Goal: Task Accomplishment & Management: Manage account settings

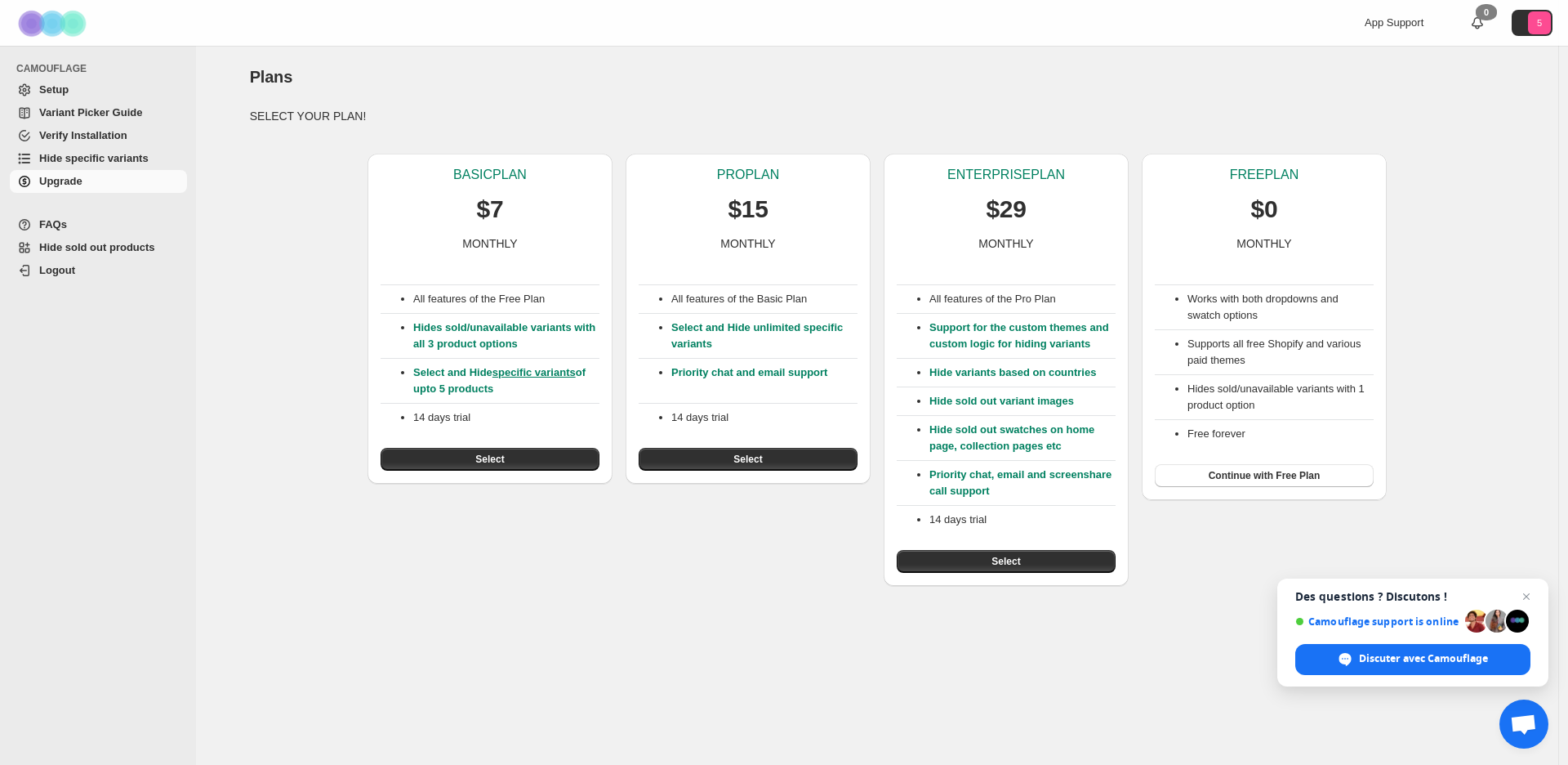
click at [48, 84] on span "Setup" at bounding box center [54, 89] width 29 height 13
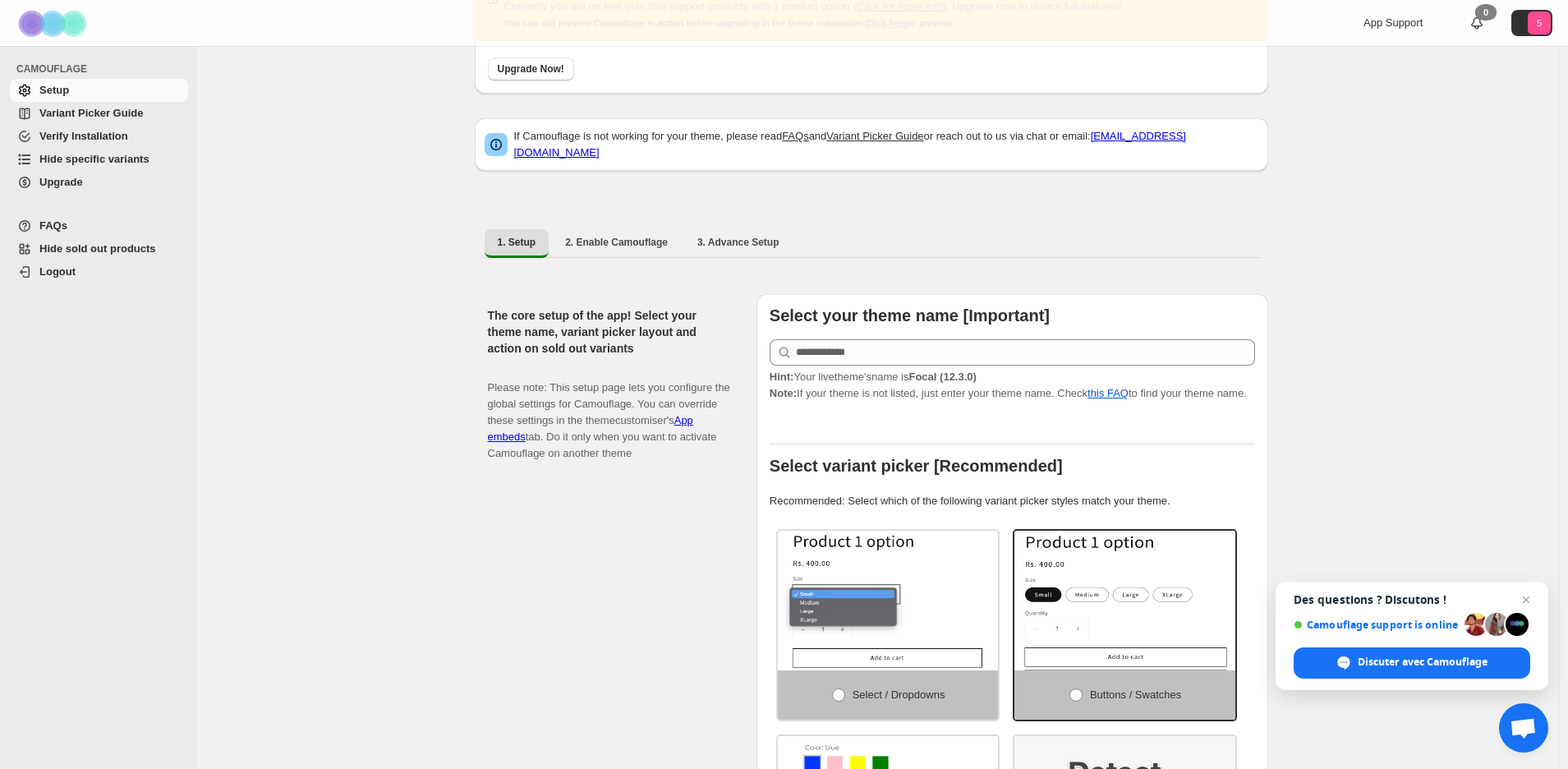
scroll to position [114, 0]
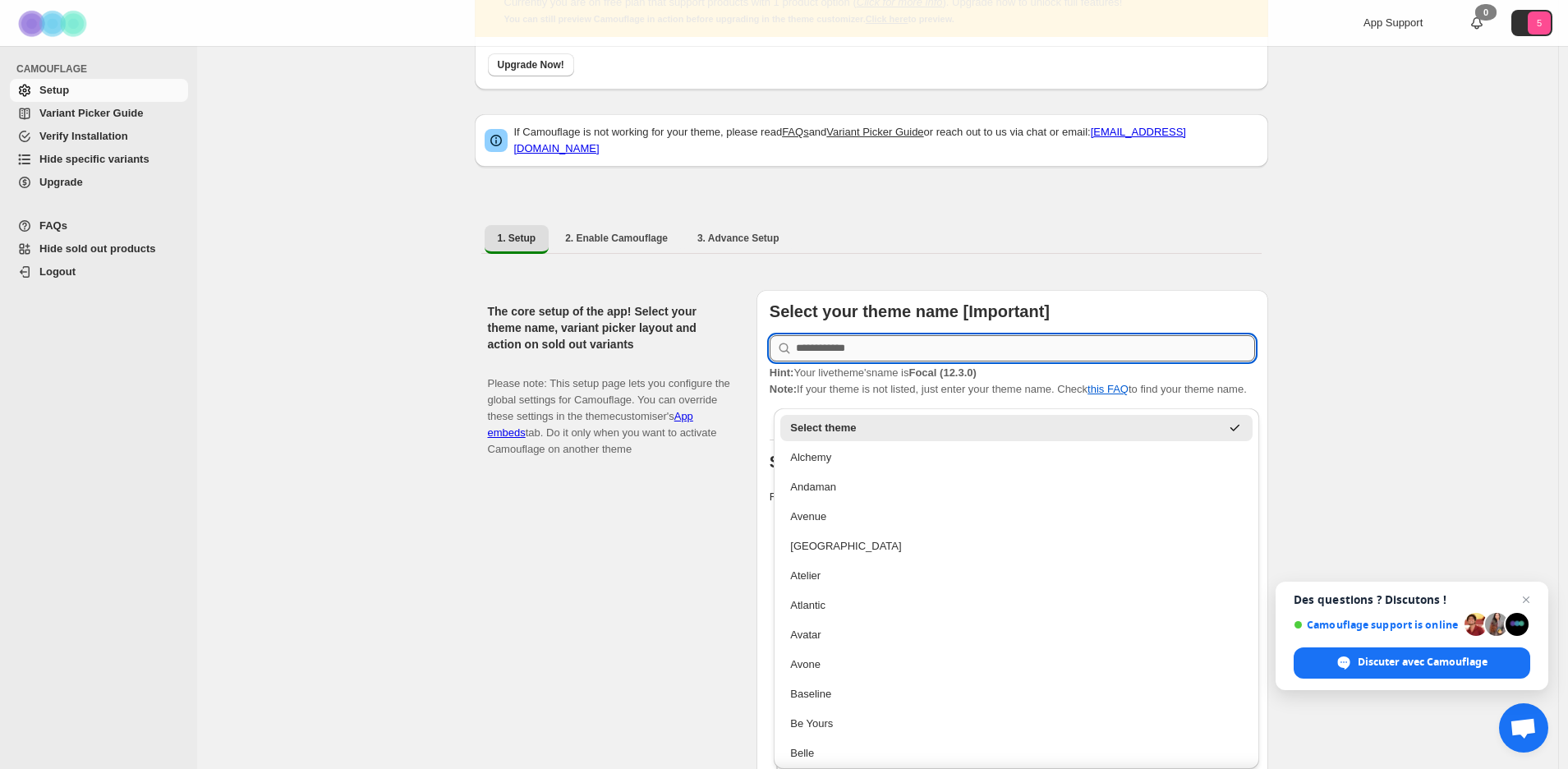
click at [949, 348] on input "text" at bounding box center [1025, 347] width 459 height 26
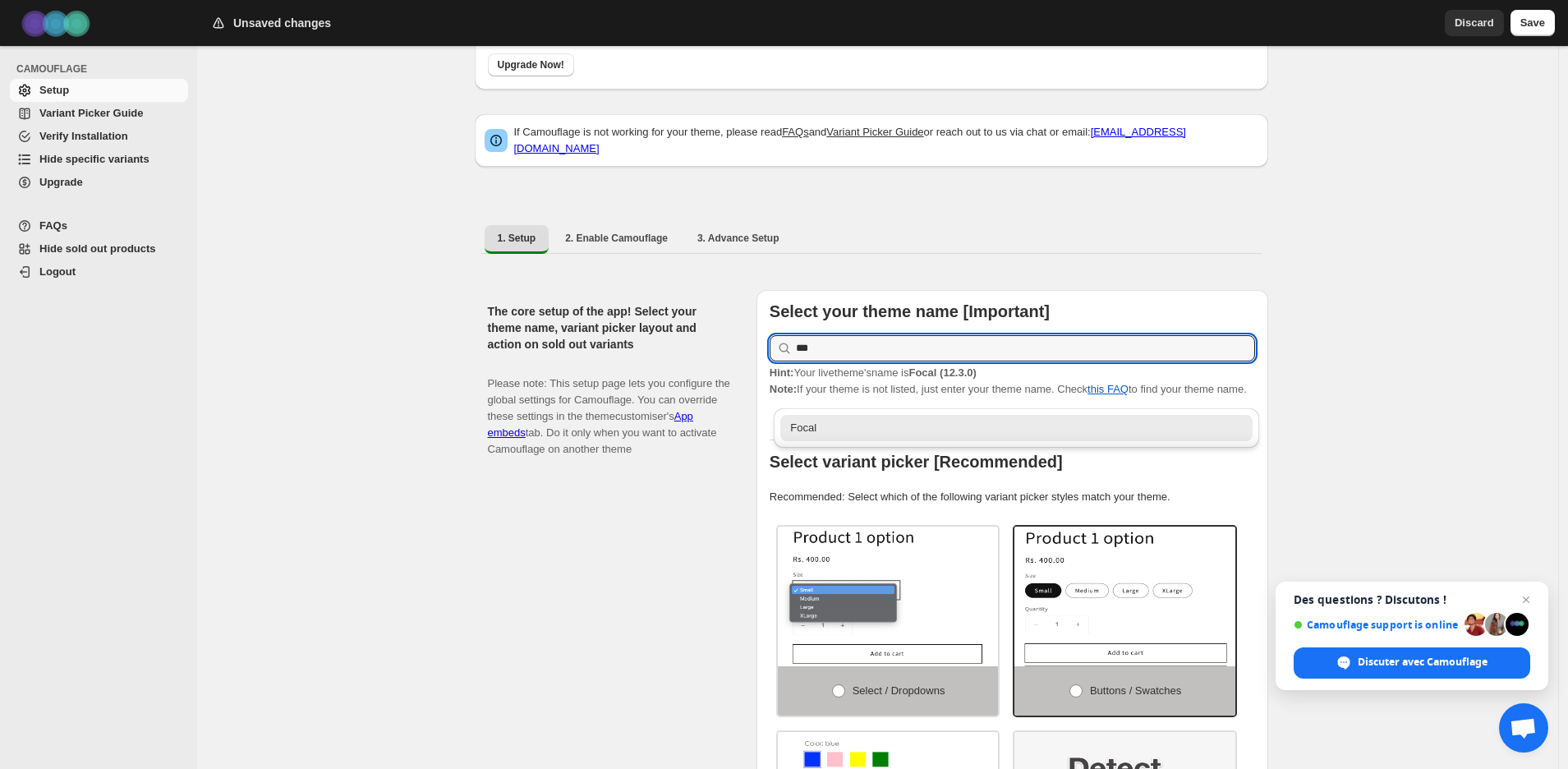
click at [912, 430] on div "Focal" at bounding box center [1016, 428] width 453 height 16
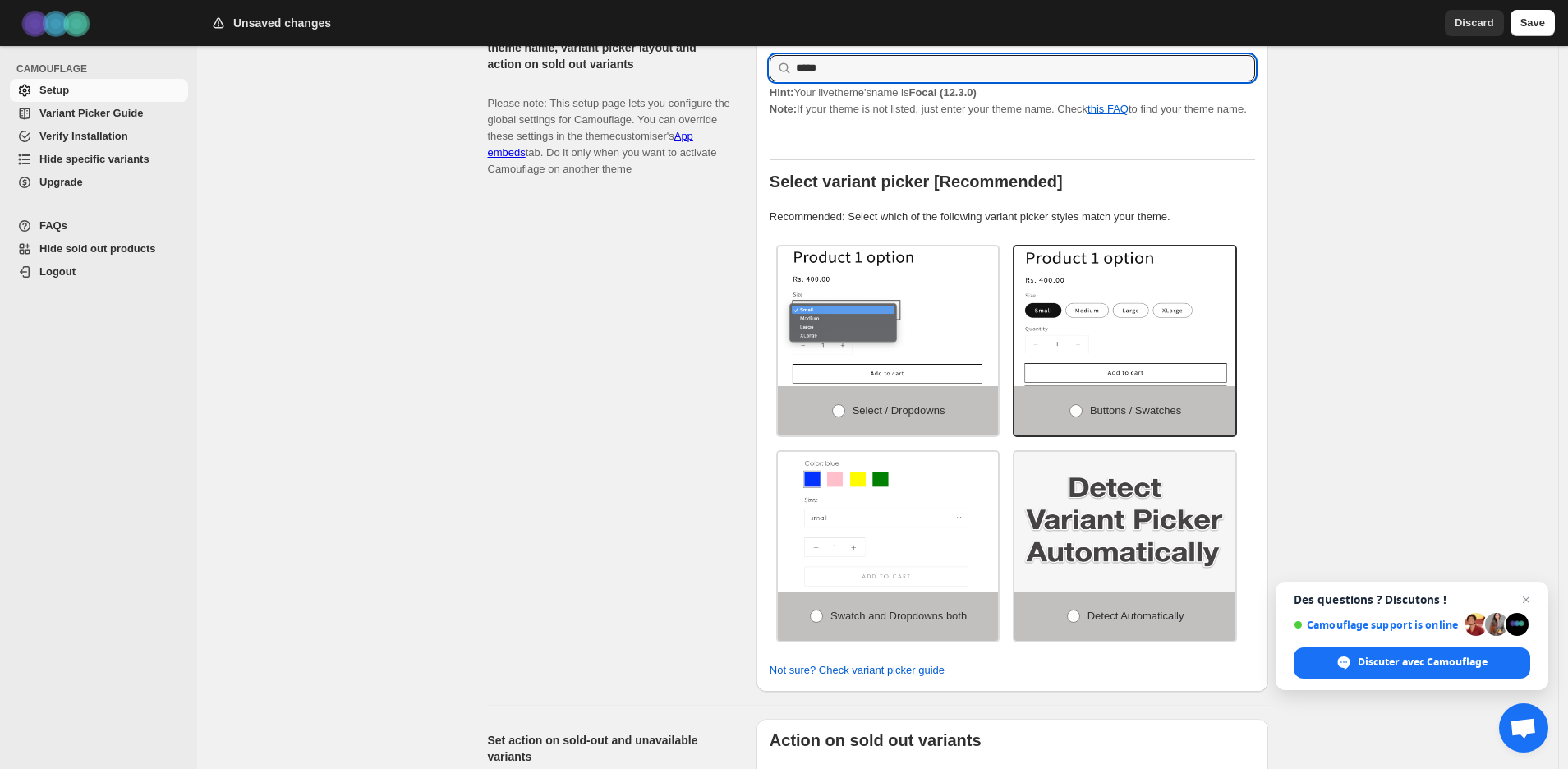
scroll to position [395, 0]
type input "*****"
click at [1116, 521] on img at bounding box center [1125, 521] width 221 height 140
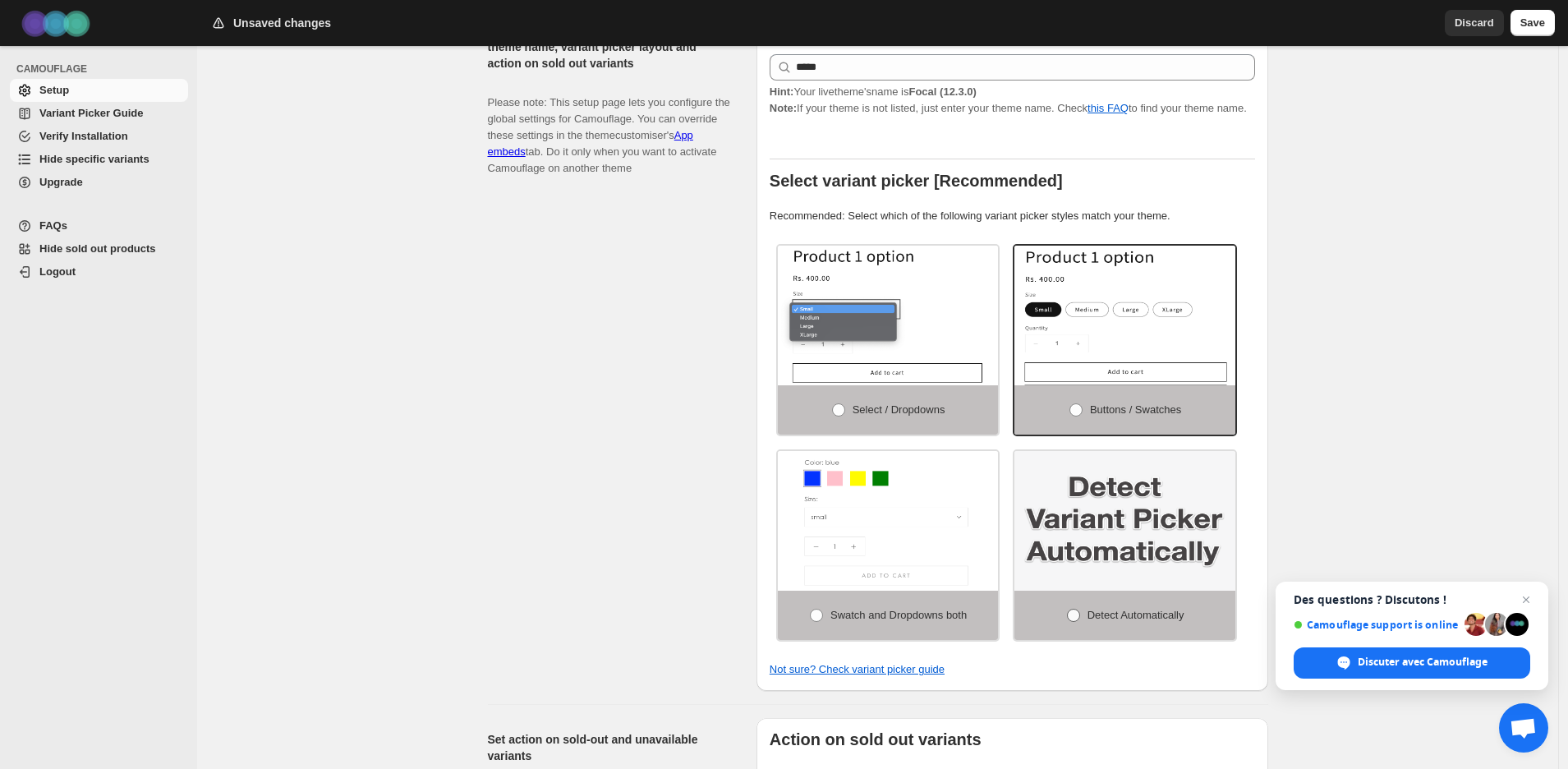
click at [1071, 621] on span at bounding box center [1073, 616] width 13 height 13
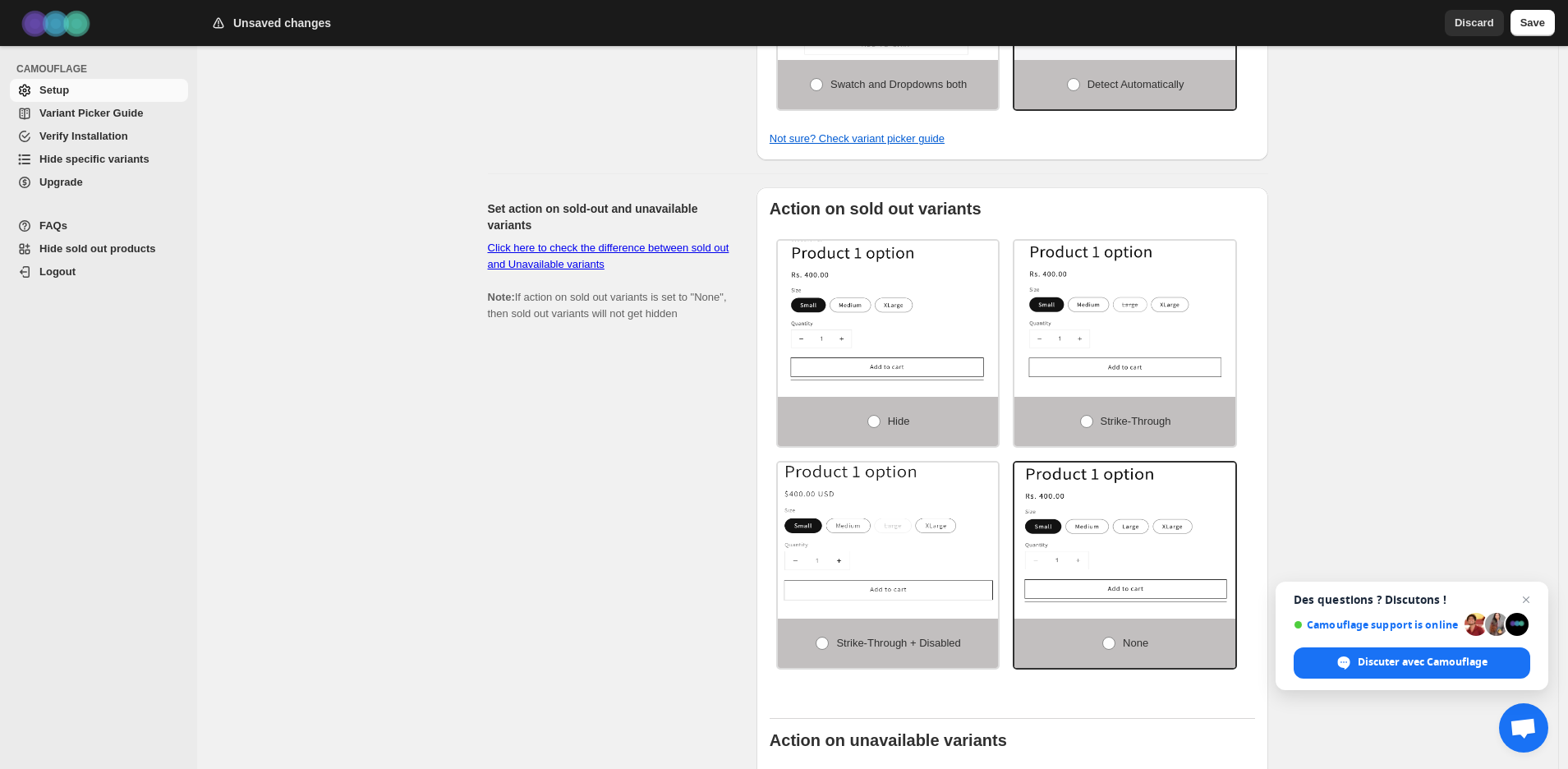
scroll to position [951, 0]
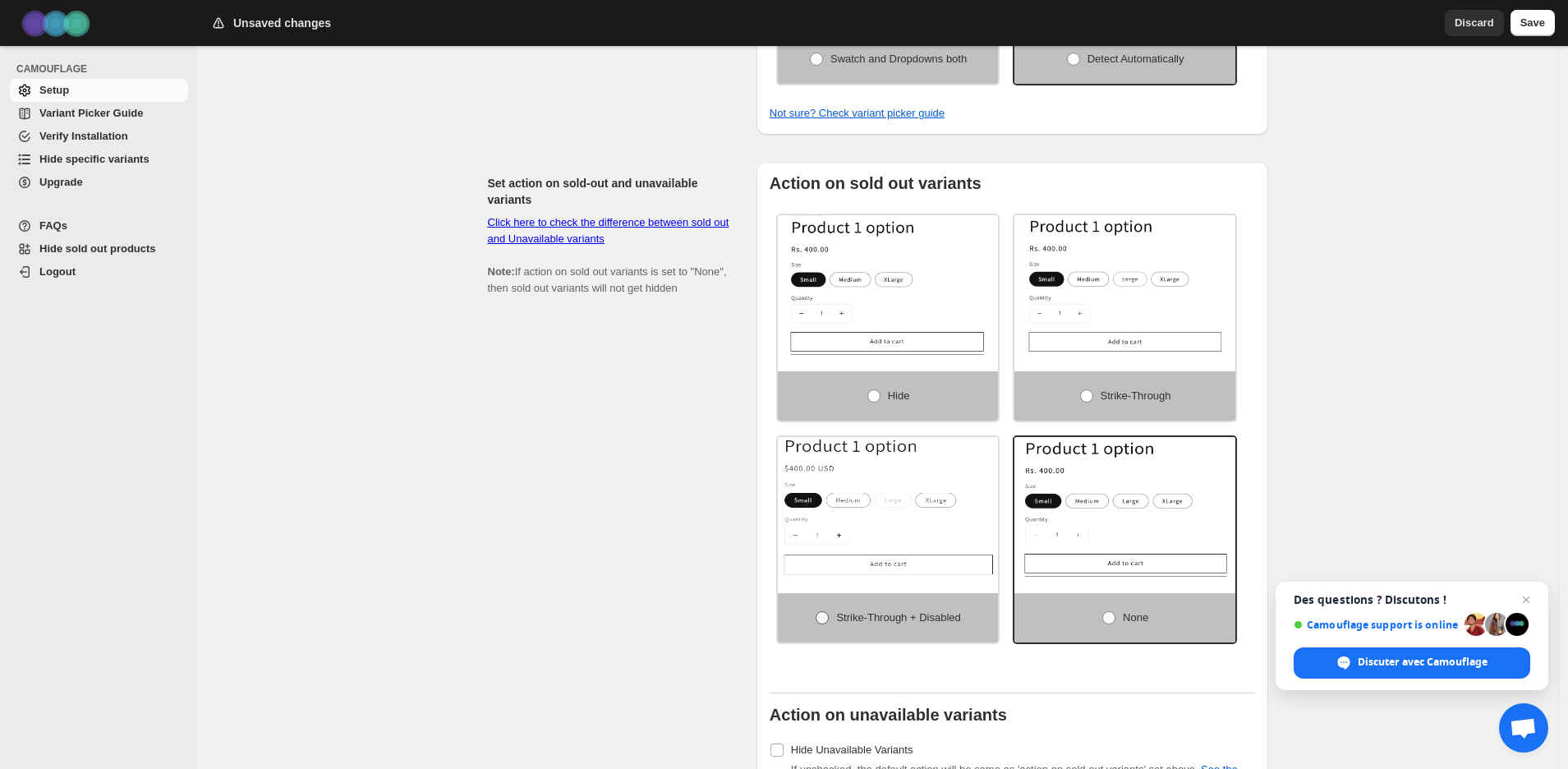
click at [819, 622] on span at bounding box center [822, 618] width 13 height 13
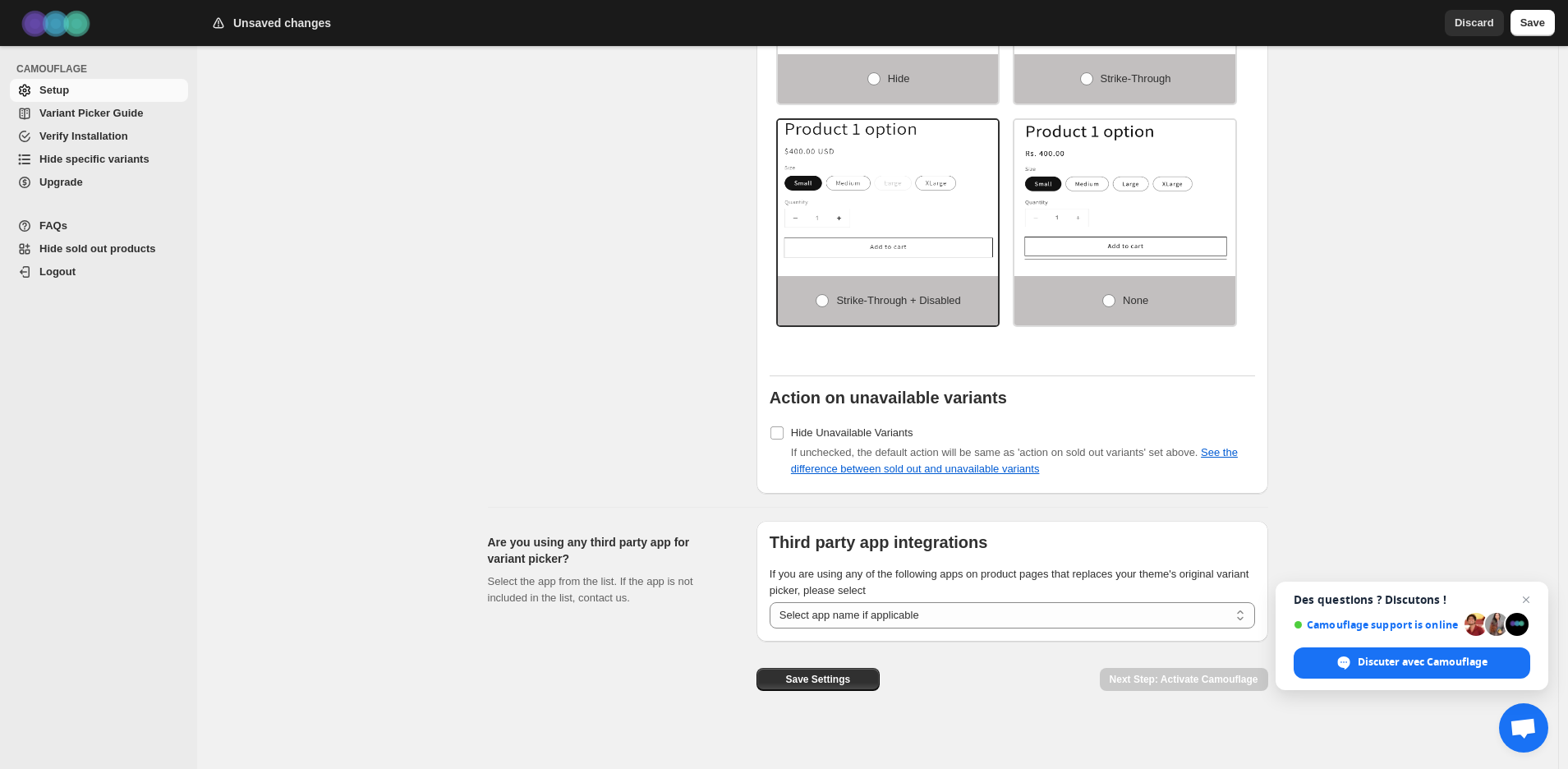
scroll to position [1279, 0]
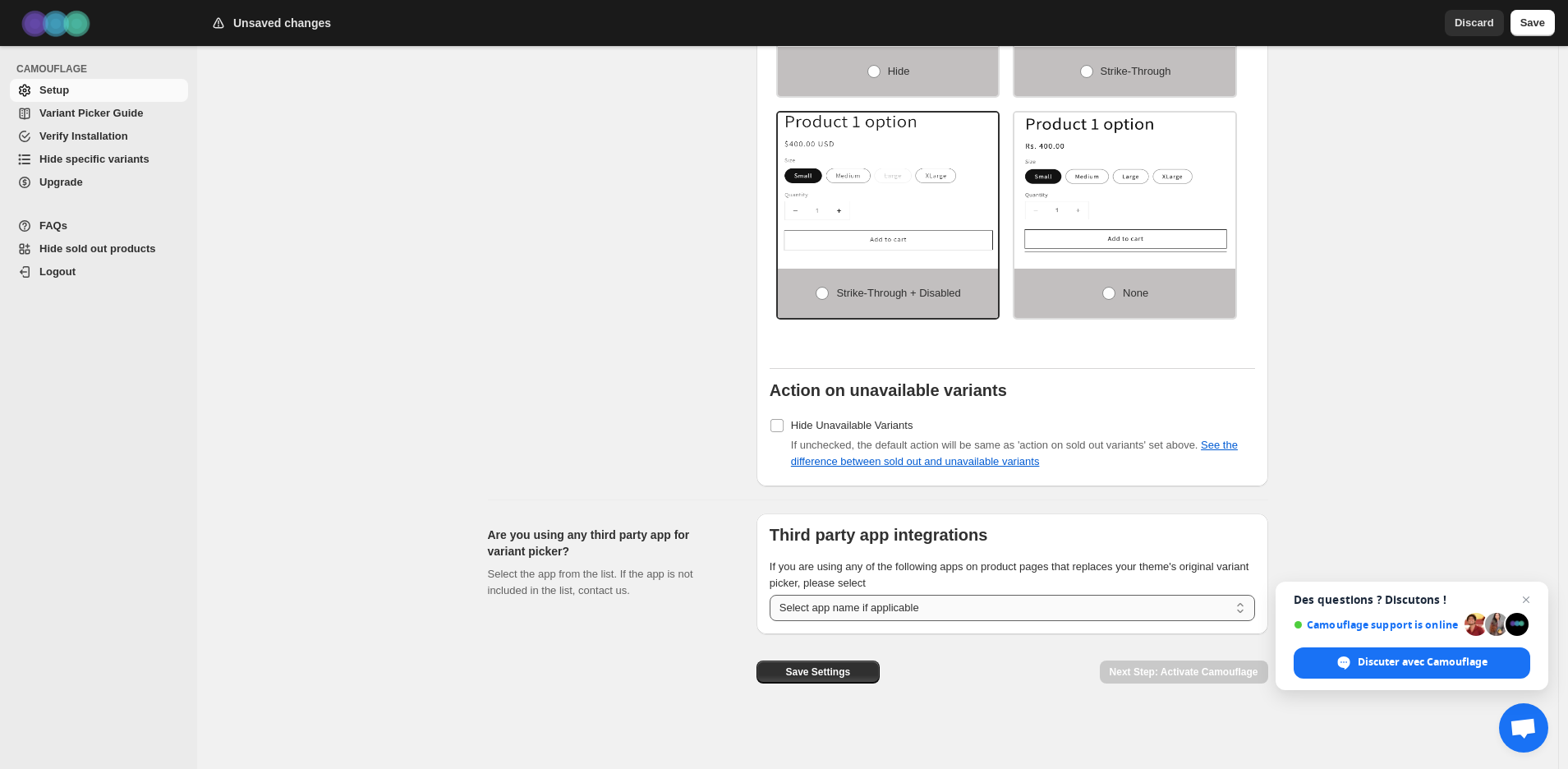
click at [923, 607] on select "**********" at bounding box center [1012, 607] width 486 height 26
click at [827, 669] on span "Save Settings" at bounding box center [817, 672] width 65 height 13
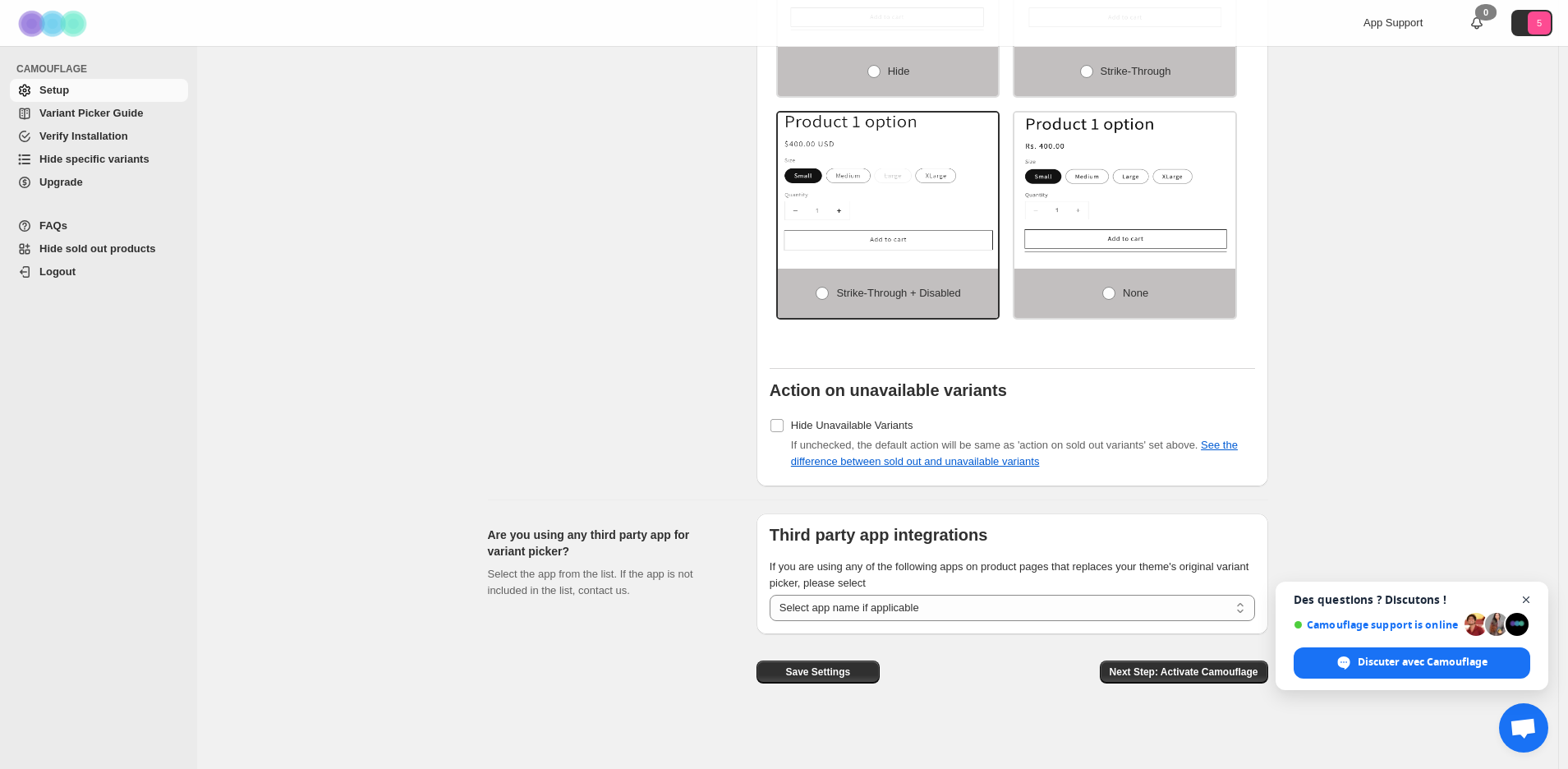
click at [1523, 605] on span "Fermer le chat" at bounding box center [1526, 600] width 20 height 20
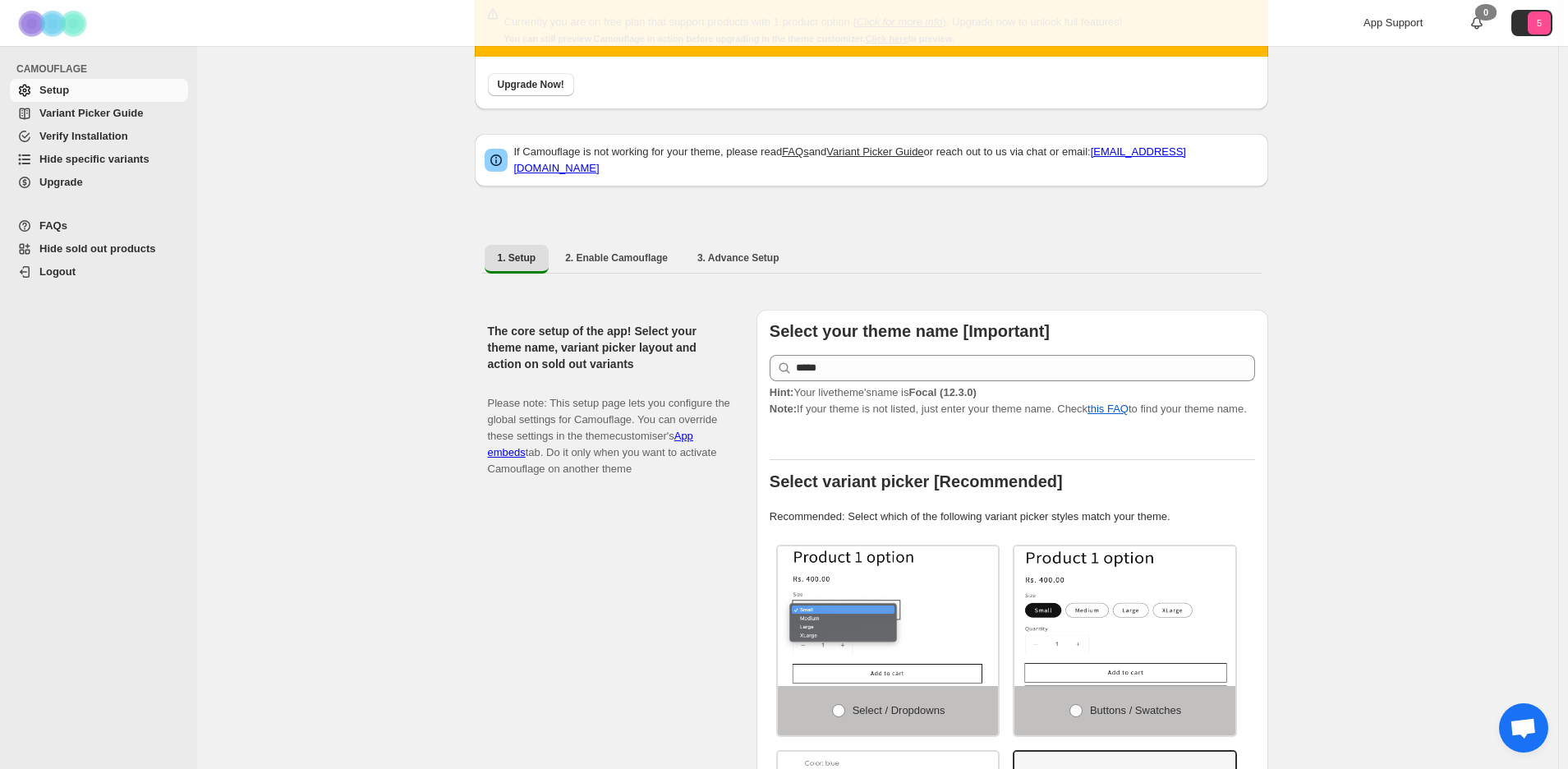
scroll to position [94, 0]
click at [712, 252] on span "3. Advance Setup" at bounding box center [738, 259] width 82 height 13
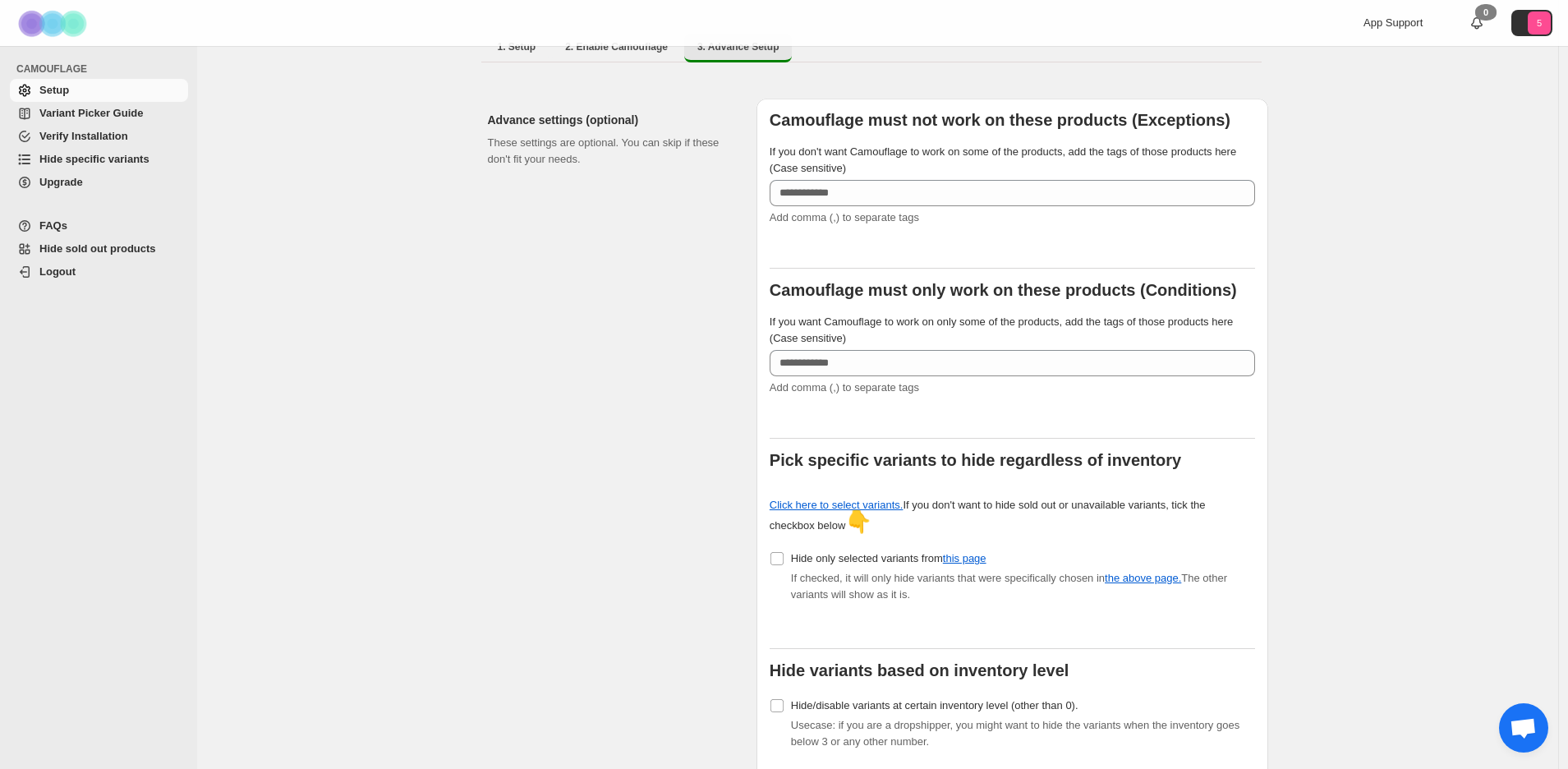
scroll to position [308, 0]
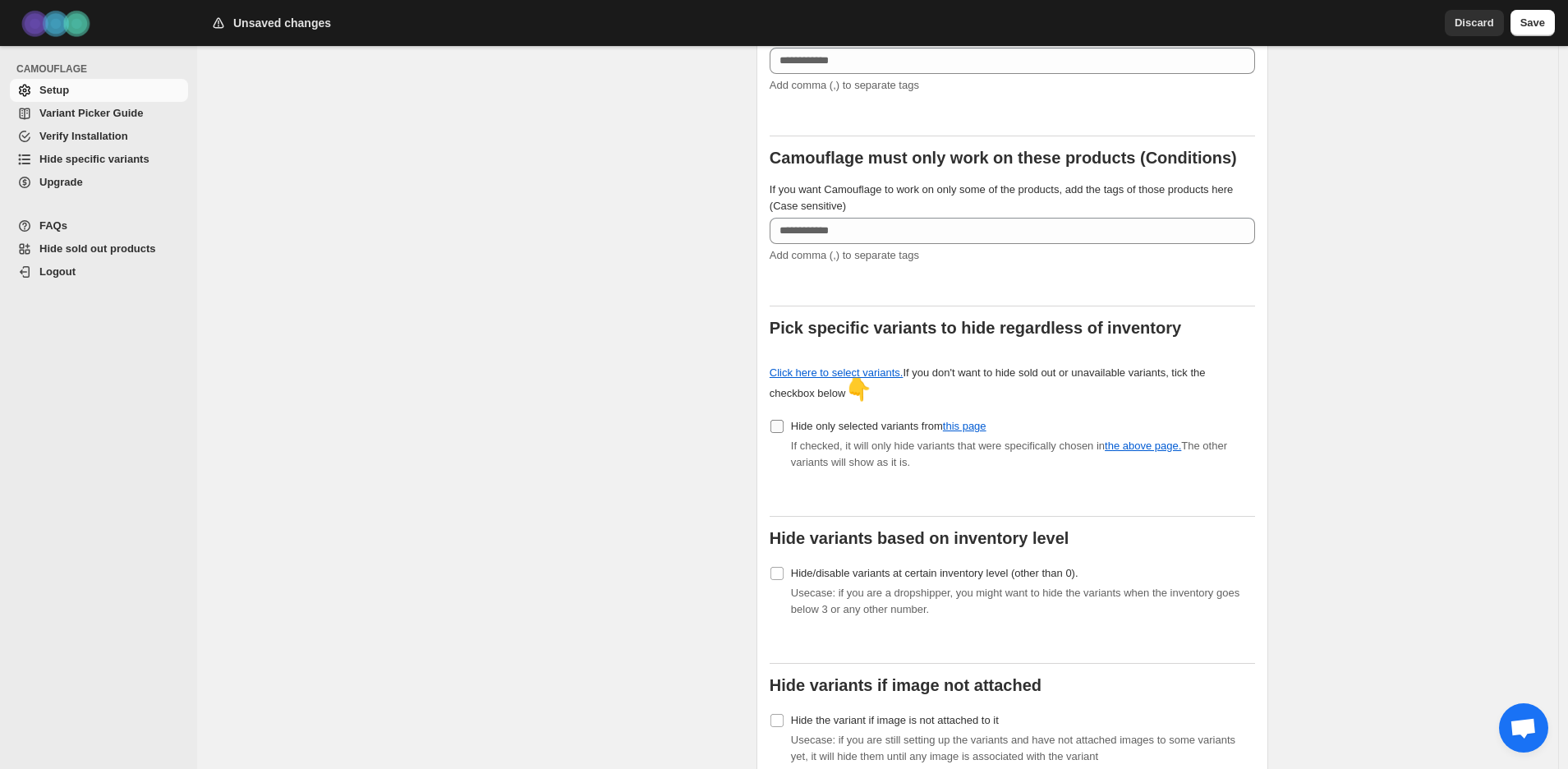
scroll to position [519, 0]
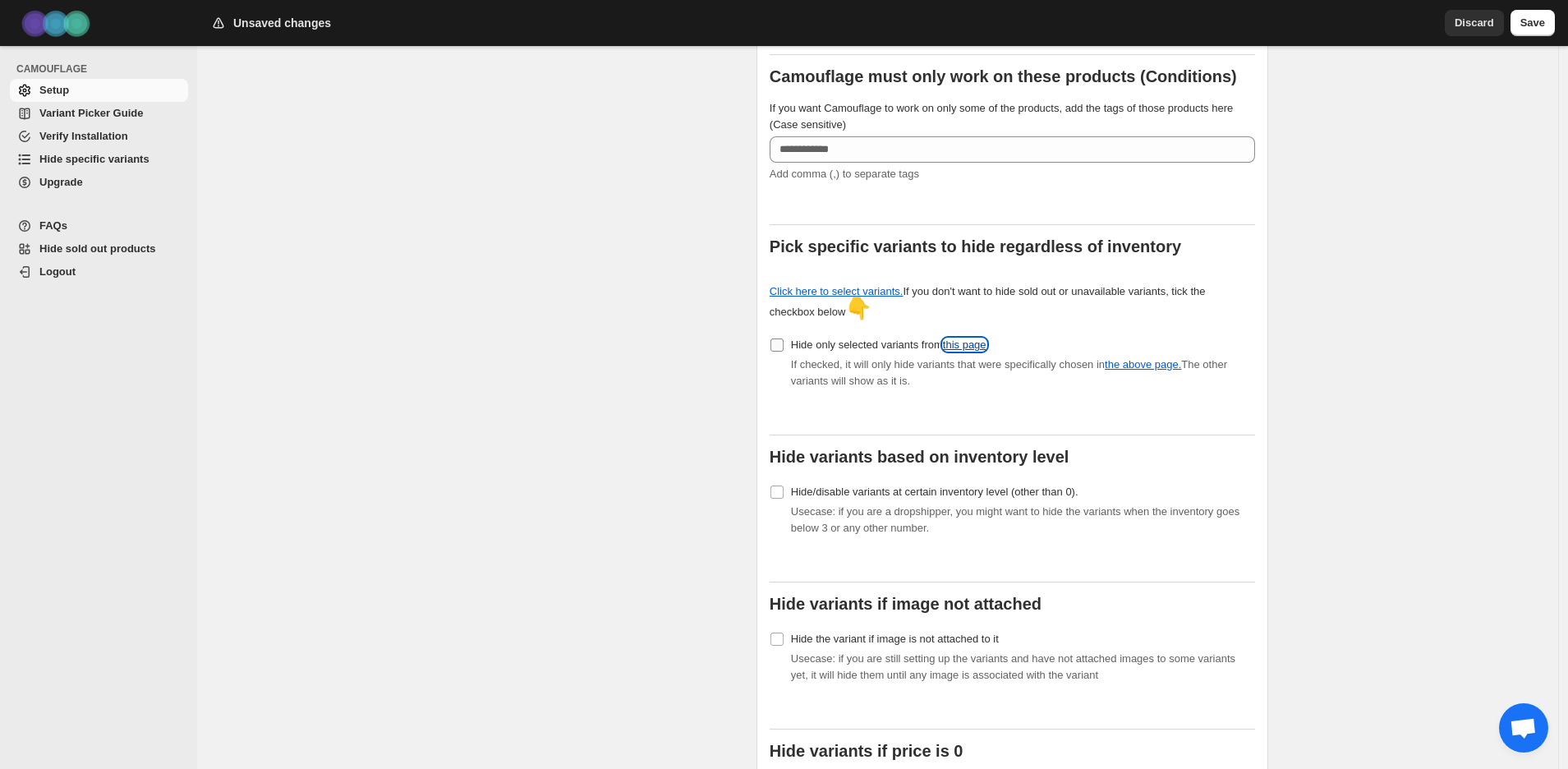
click at [984, 338] on link "this page" at bounding box center [964, 344] width 44 height 13
click at [1473, 15] on span "Discard" at bounding box center [1474, 23] width 40 height 16
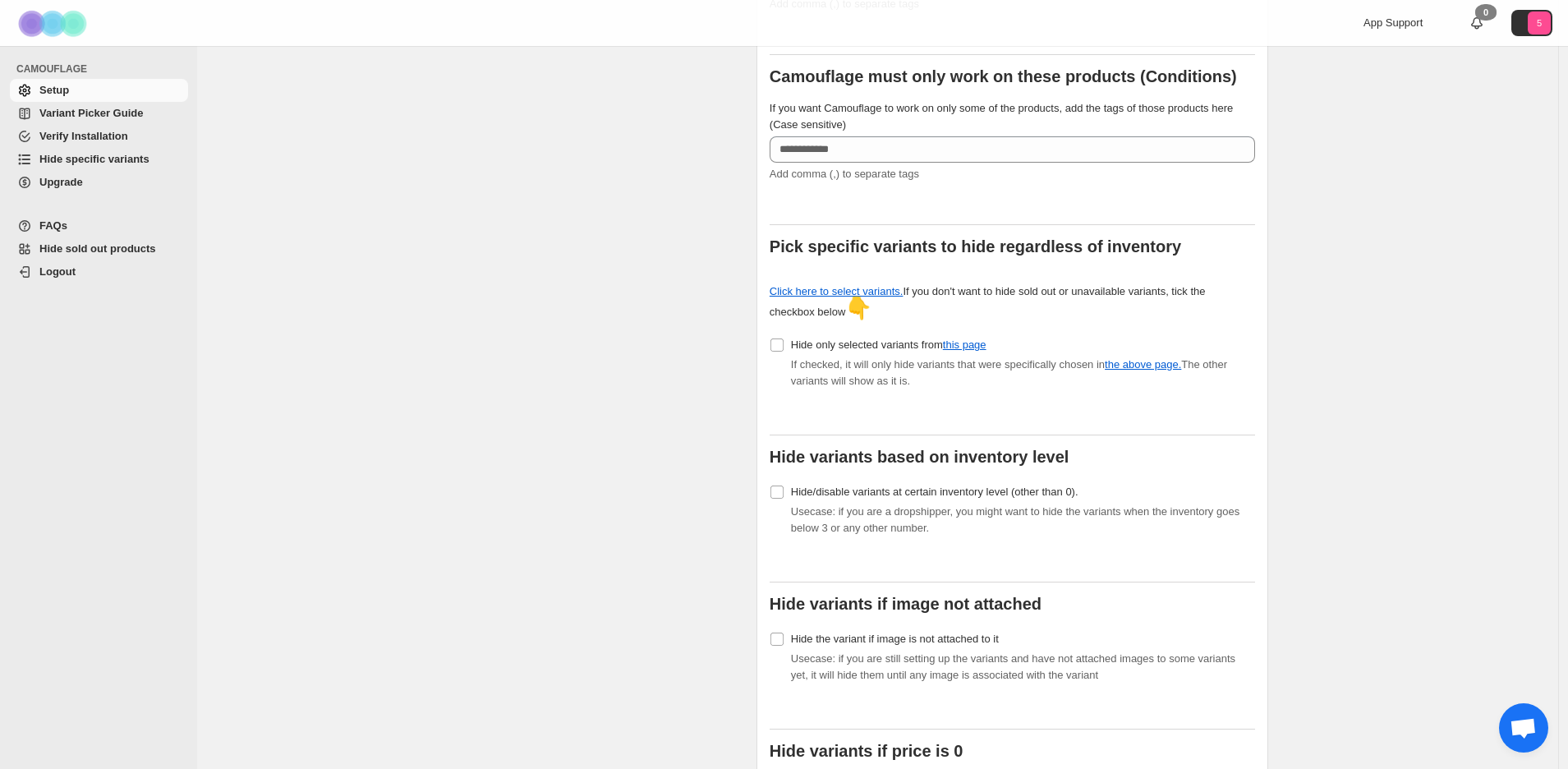
scroll to position [0, 0]
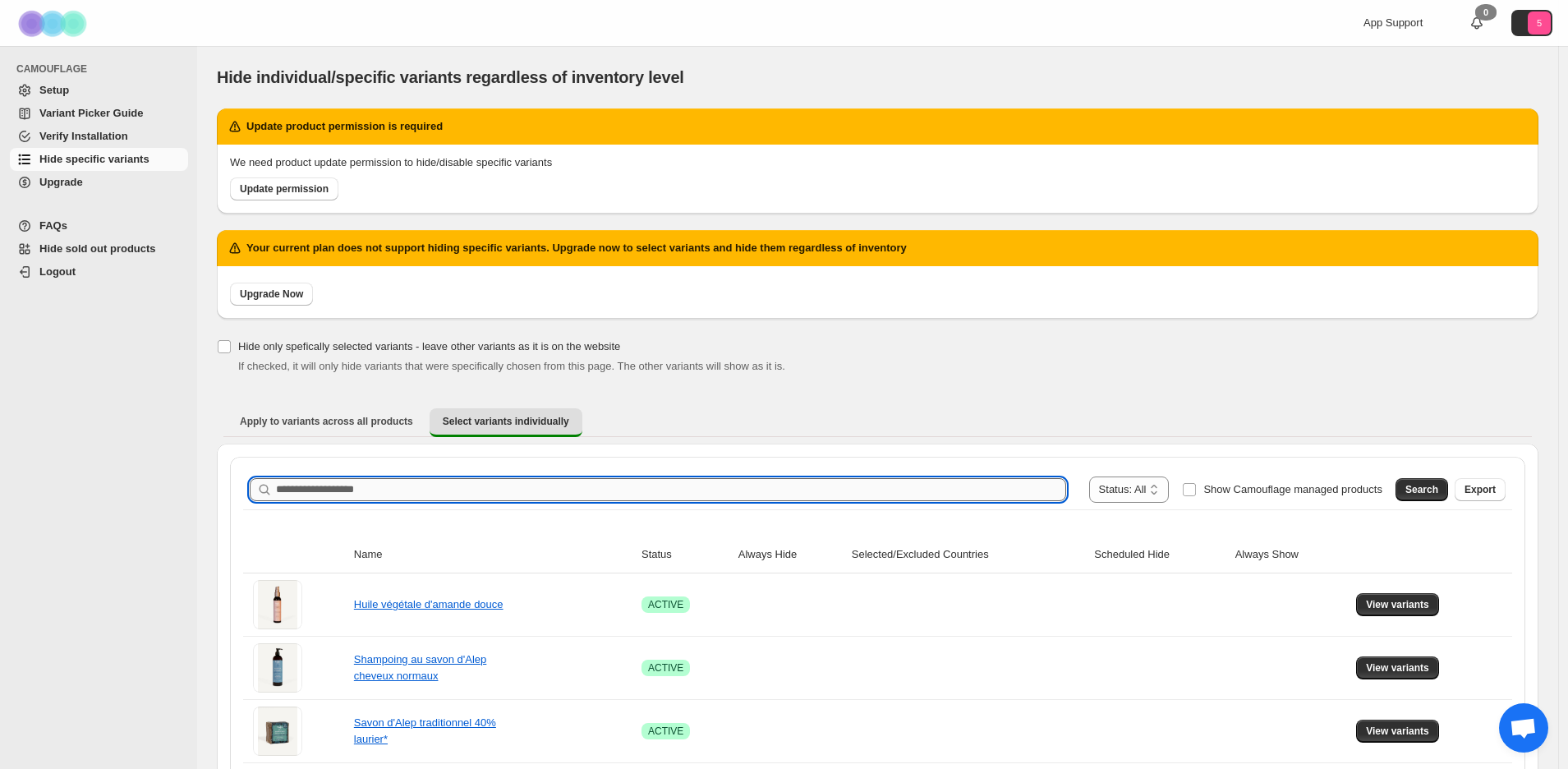
click at [859, 491] on input "Search product name" at bounding box center [670, 489] width 790 height 23
type input "**********"
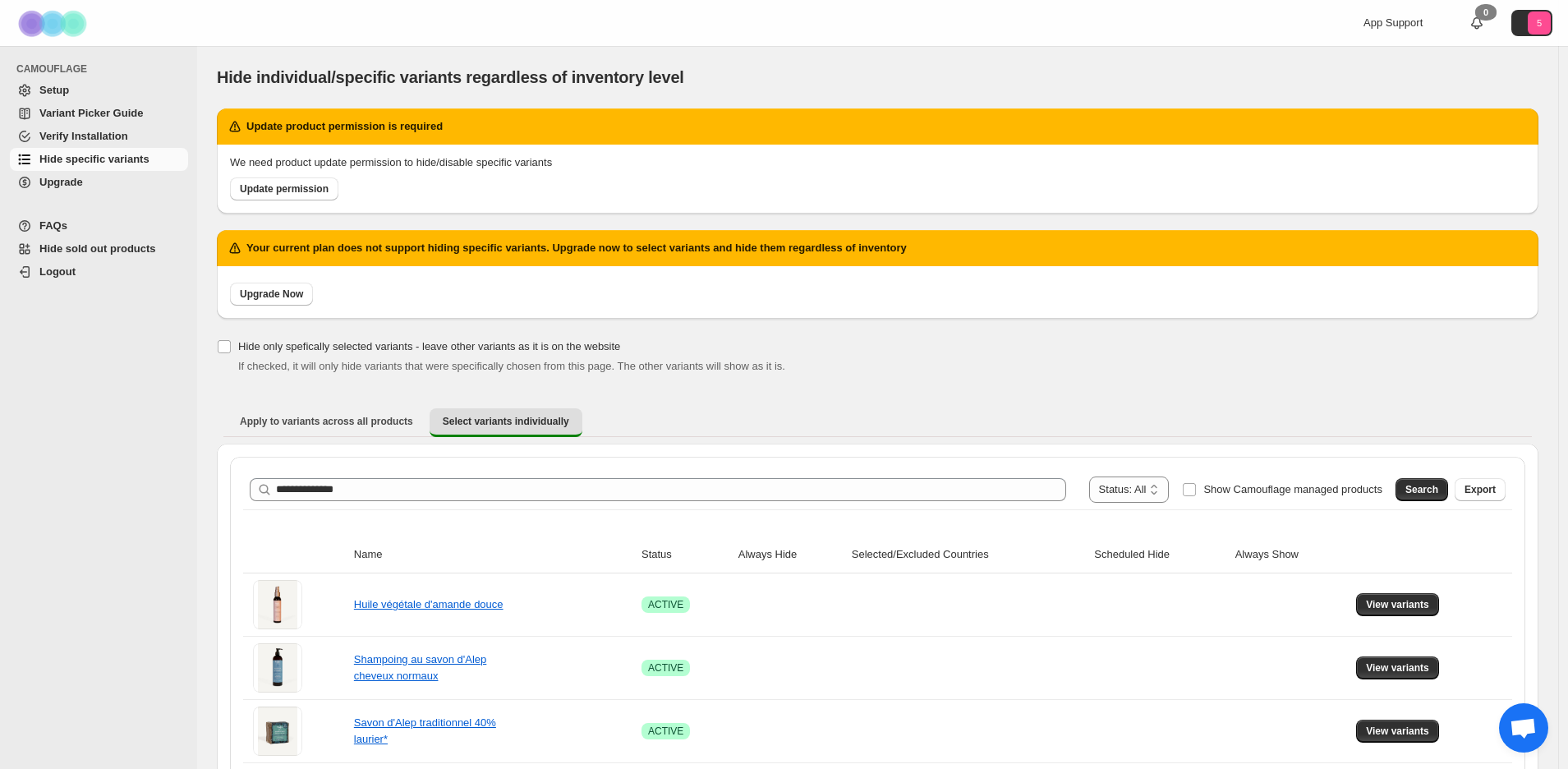
drag, startPoint x: 1420, startPoint y: 485, endPoint x: 1410, endPoint y: 476, distance: 13.5
click at [1421, 485] on span "Search" at bounding box center [1421, 490] width 33 height 13
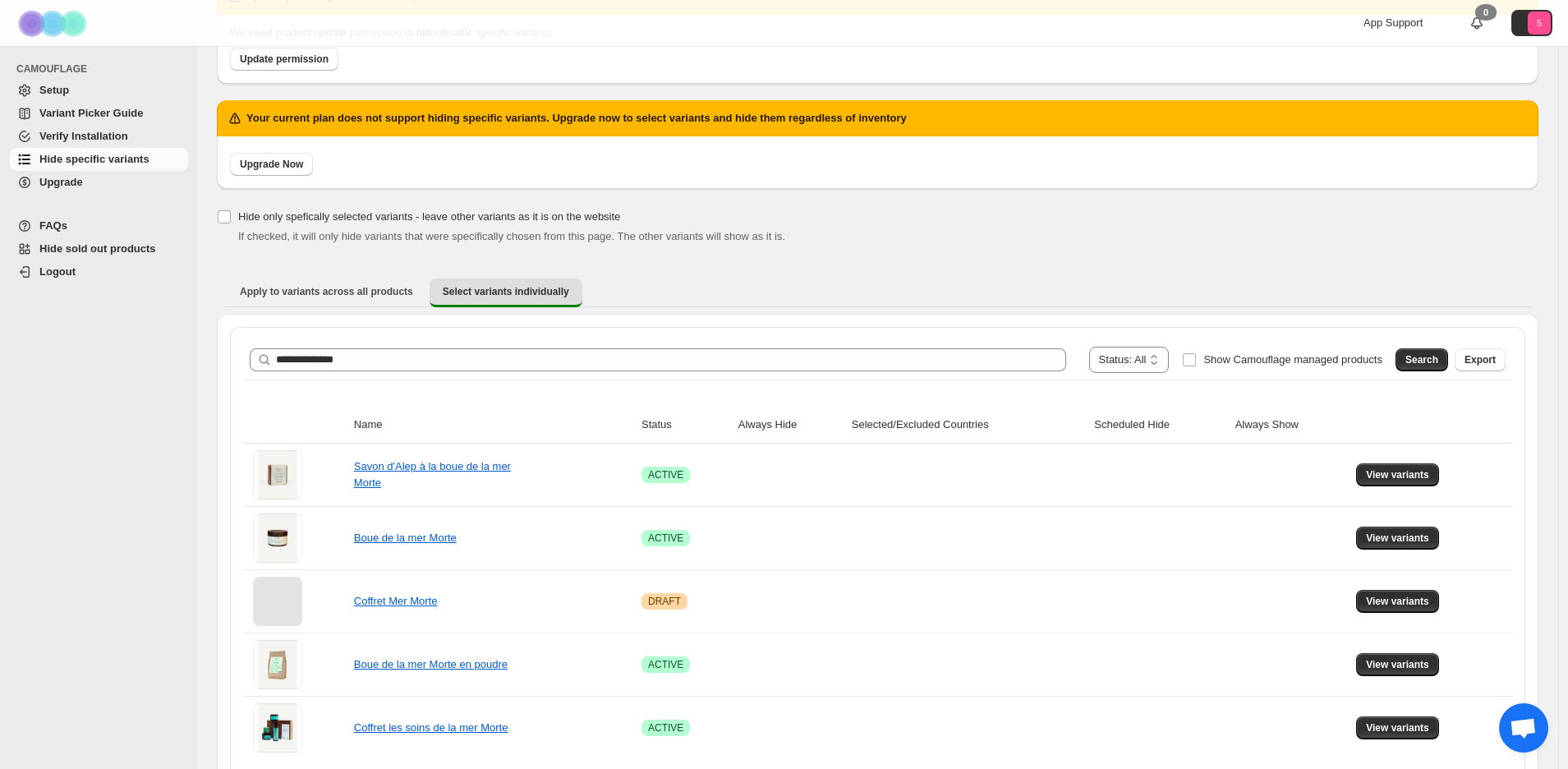
scroll to position [133, 0]
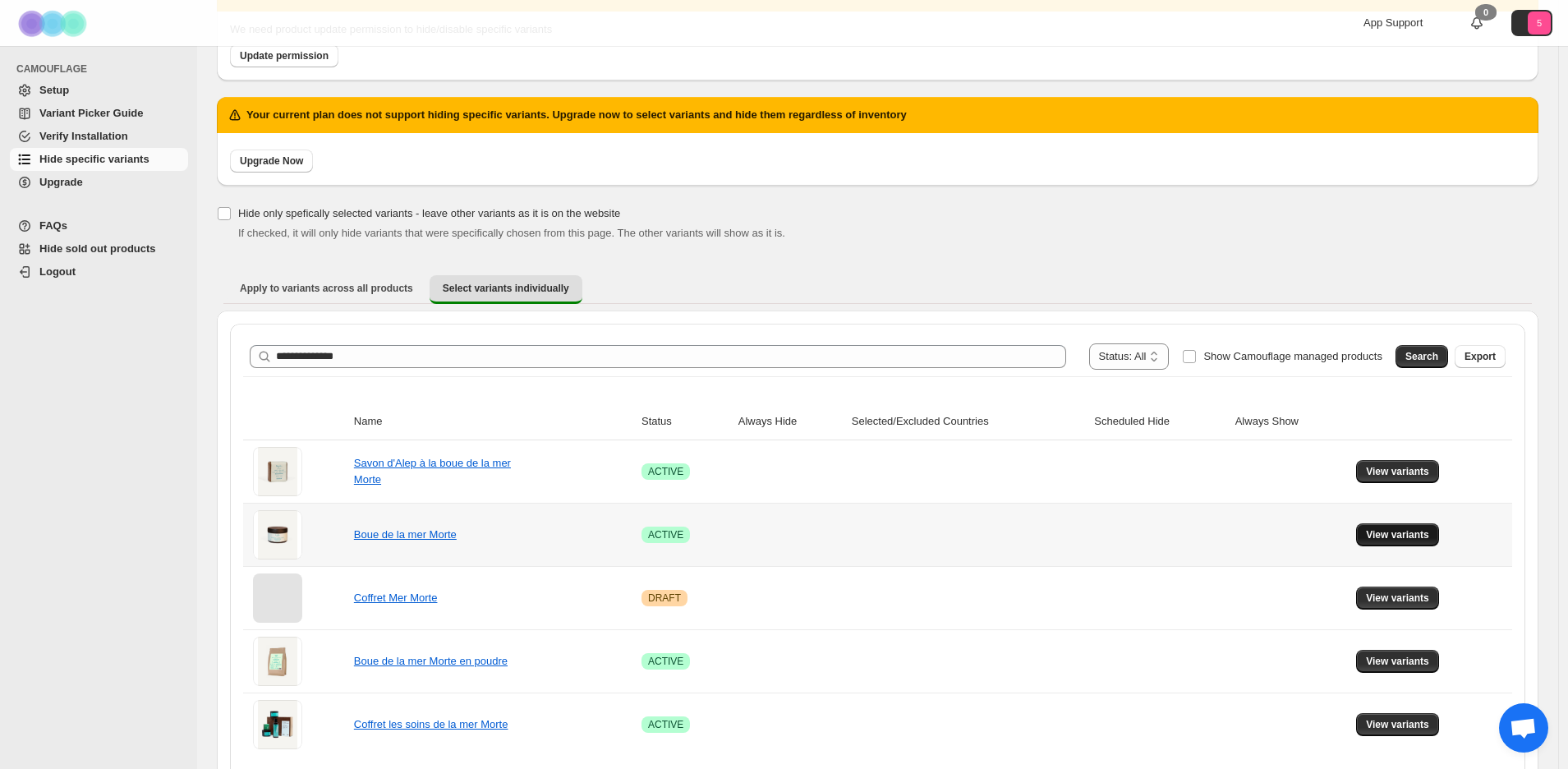
click at [1420, 531] on span "View variants" at bounding box center [1397, 535] width 63 height 13
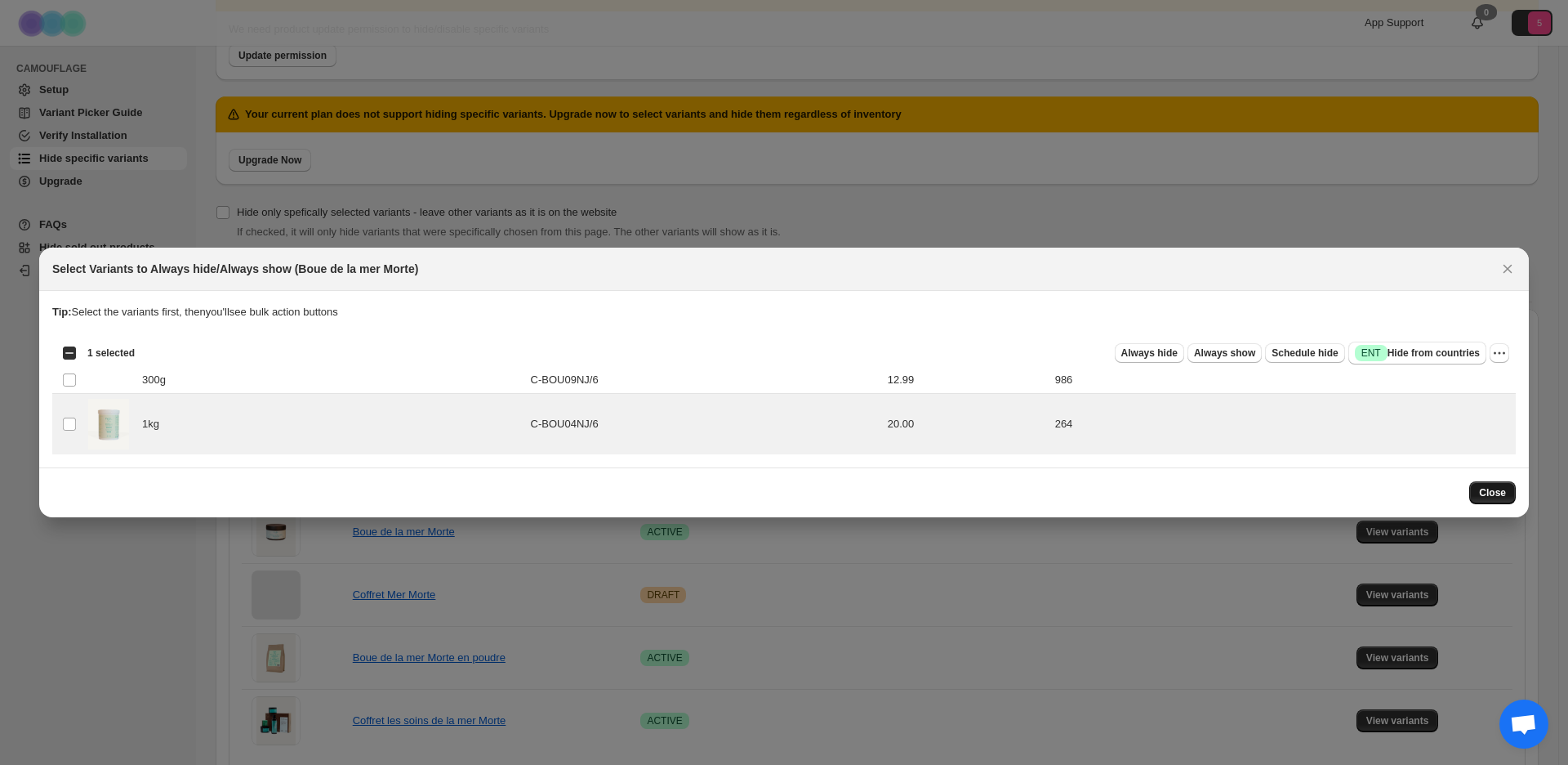
click at [1498, 491] on span "Close" at bounding box center [1493, 493] width 27 height 13
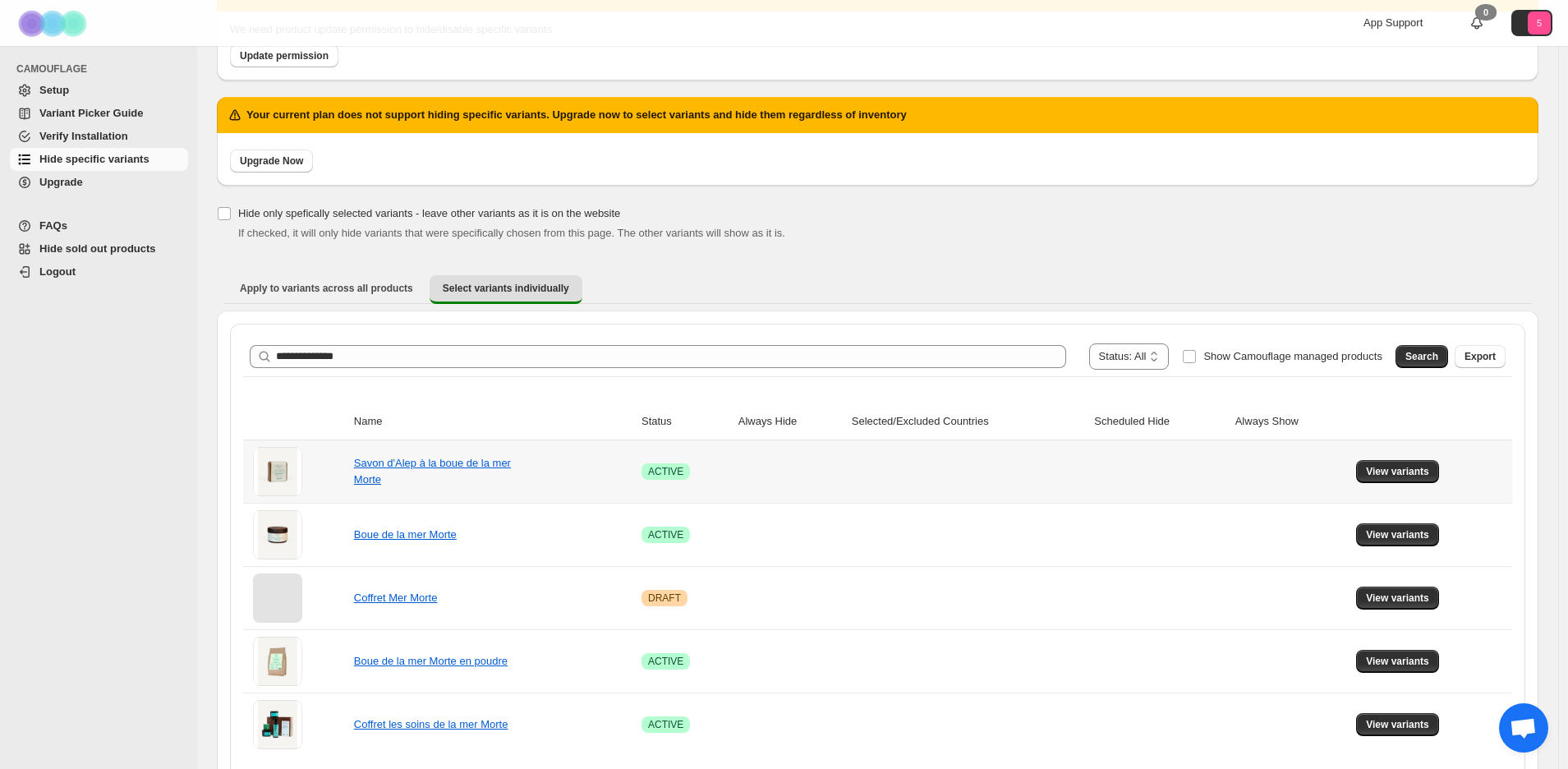
scroll to position [196, 0]
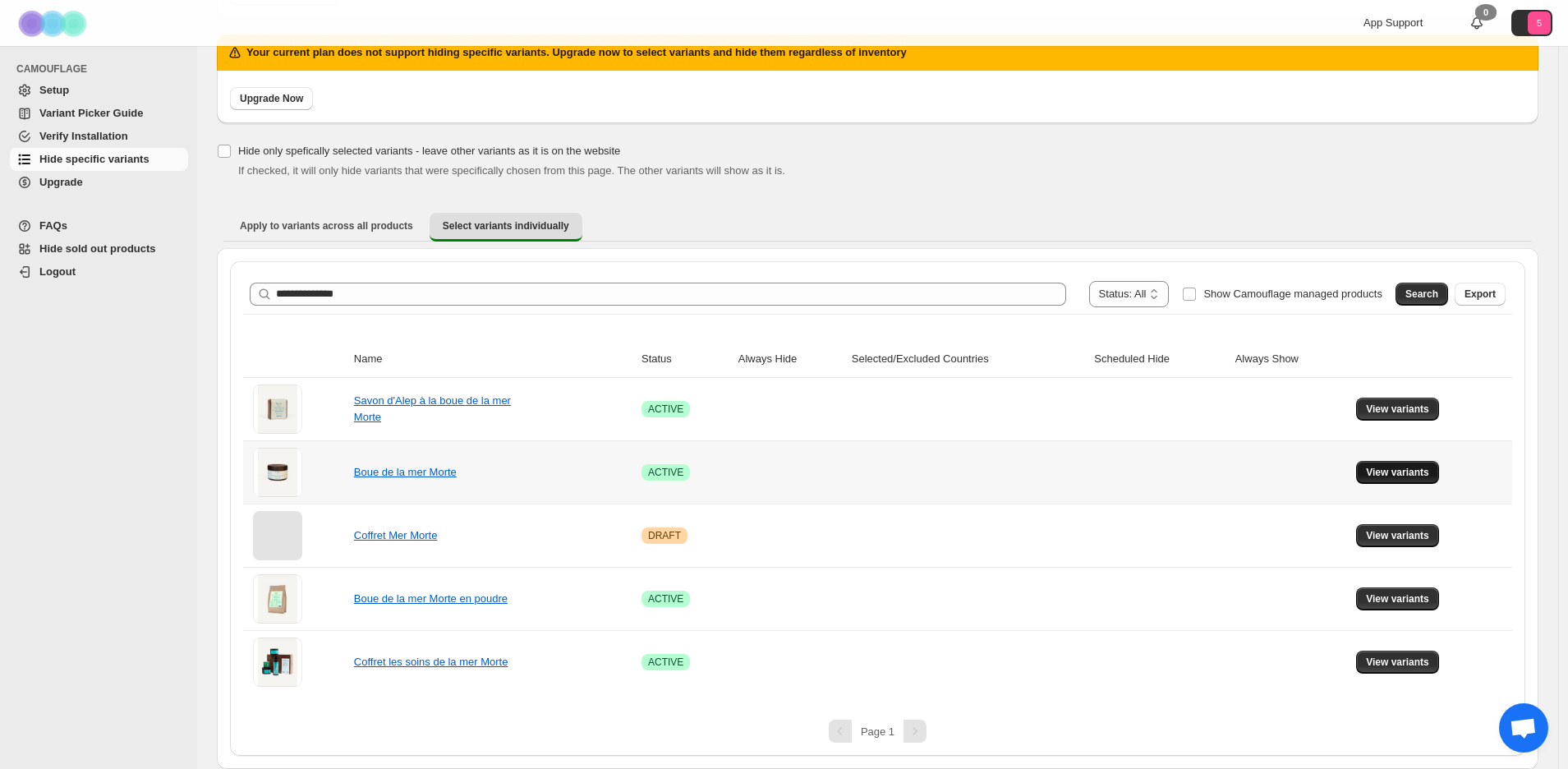
click at [1408, 471] on span "View variants" at bounding box center [1397, 472] width 63 height 13
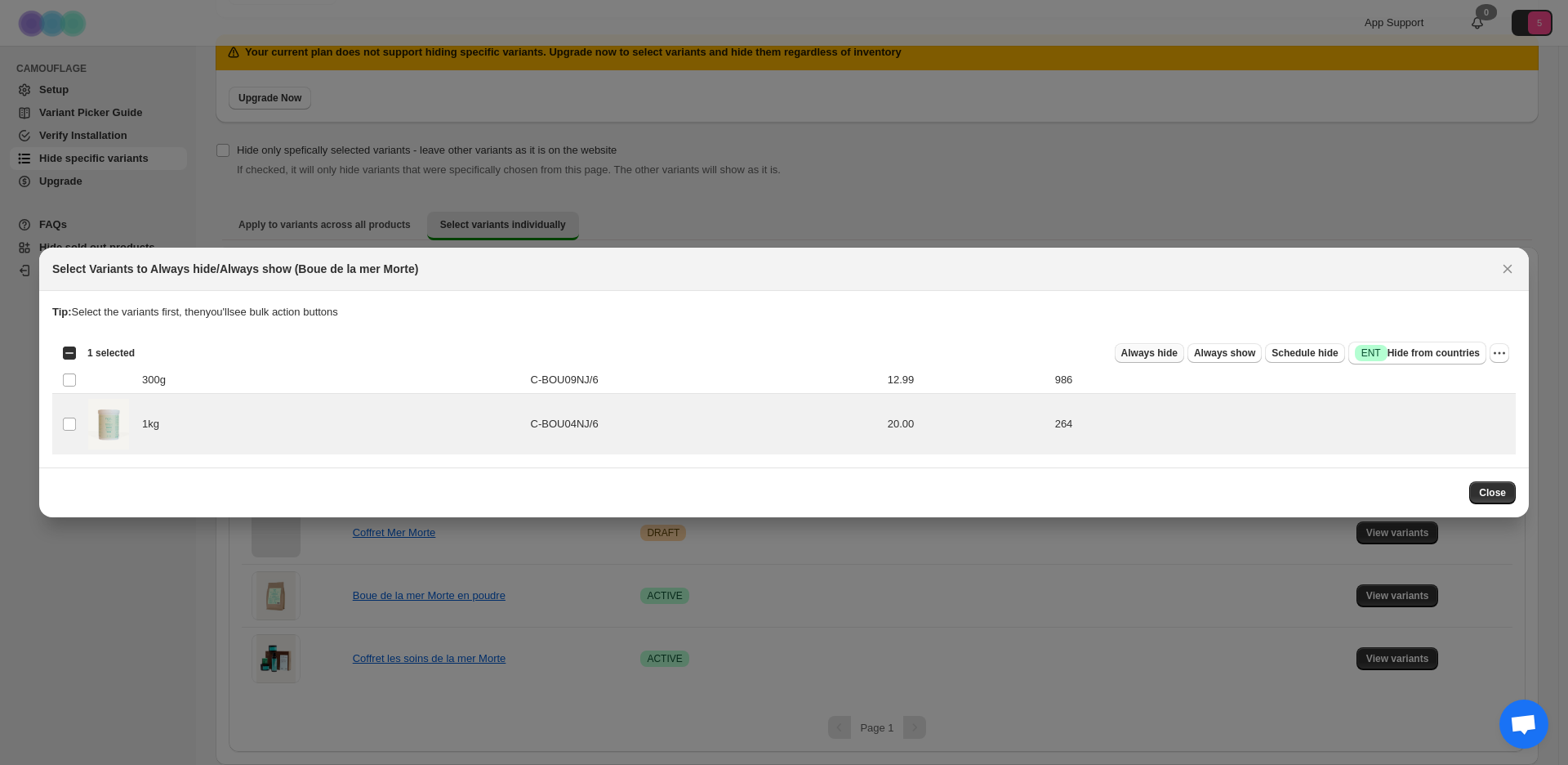
click at [1140, 350] on span "Always hide" at bounding box center [1149, 353] width 56 height 13
click at [958, 377] on div "Permission required to perform this action. Click on "Update permission" button…" at bounding box center [785, 398] width 347 height 44
click at [1500, 273] on icon "Close" at bounding box center [1507, 268] width 16 height 16
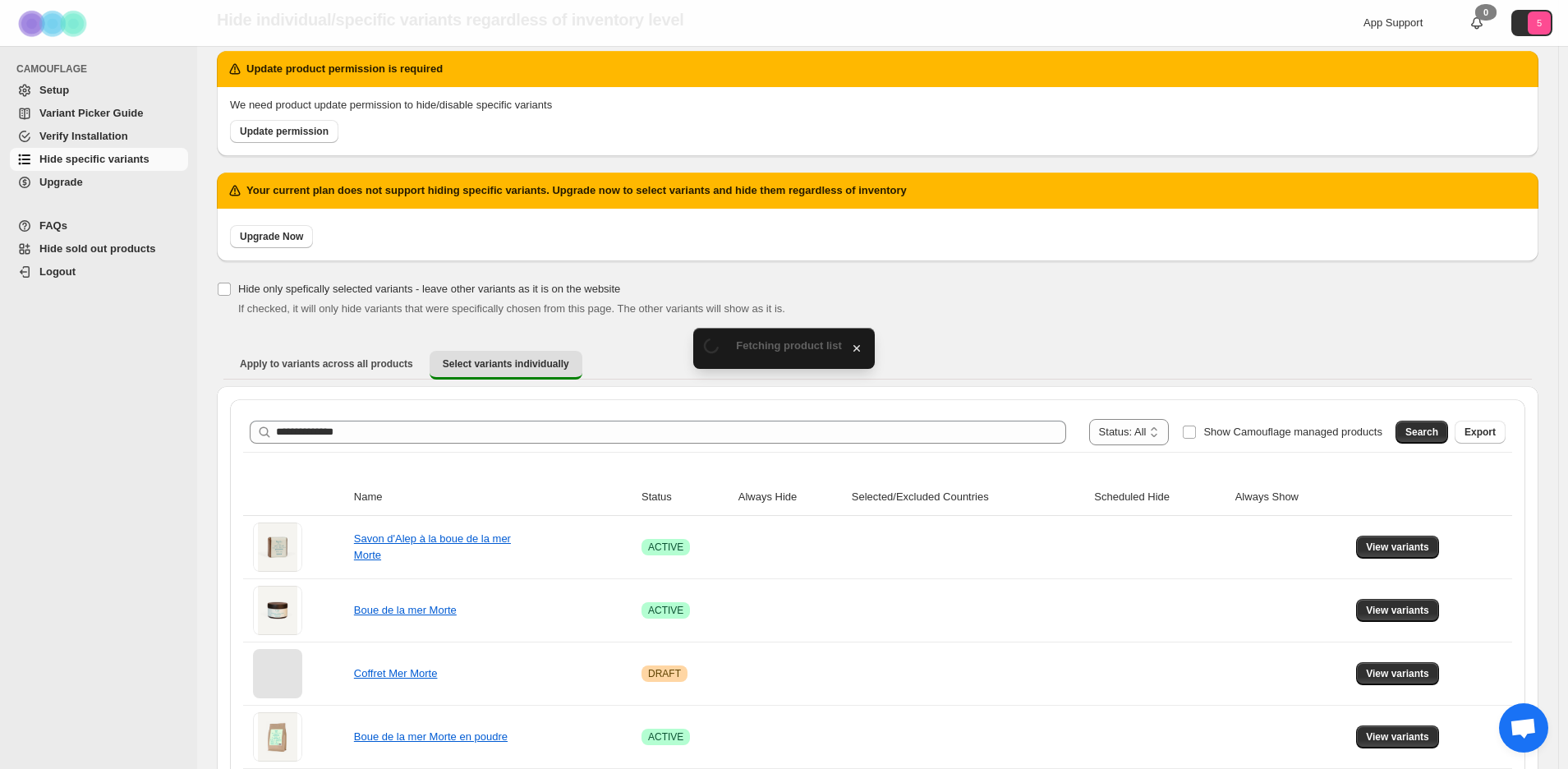
scroll to position [0, 0]
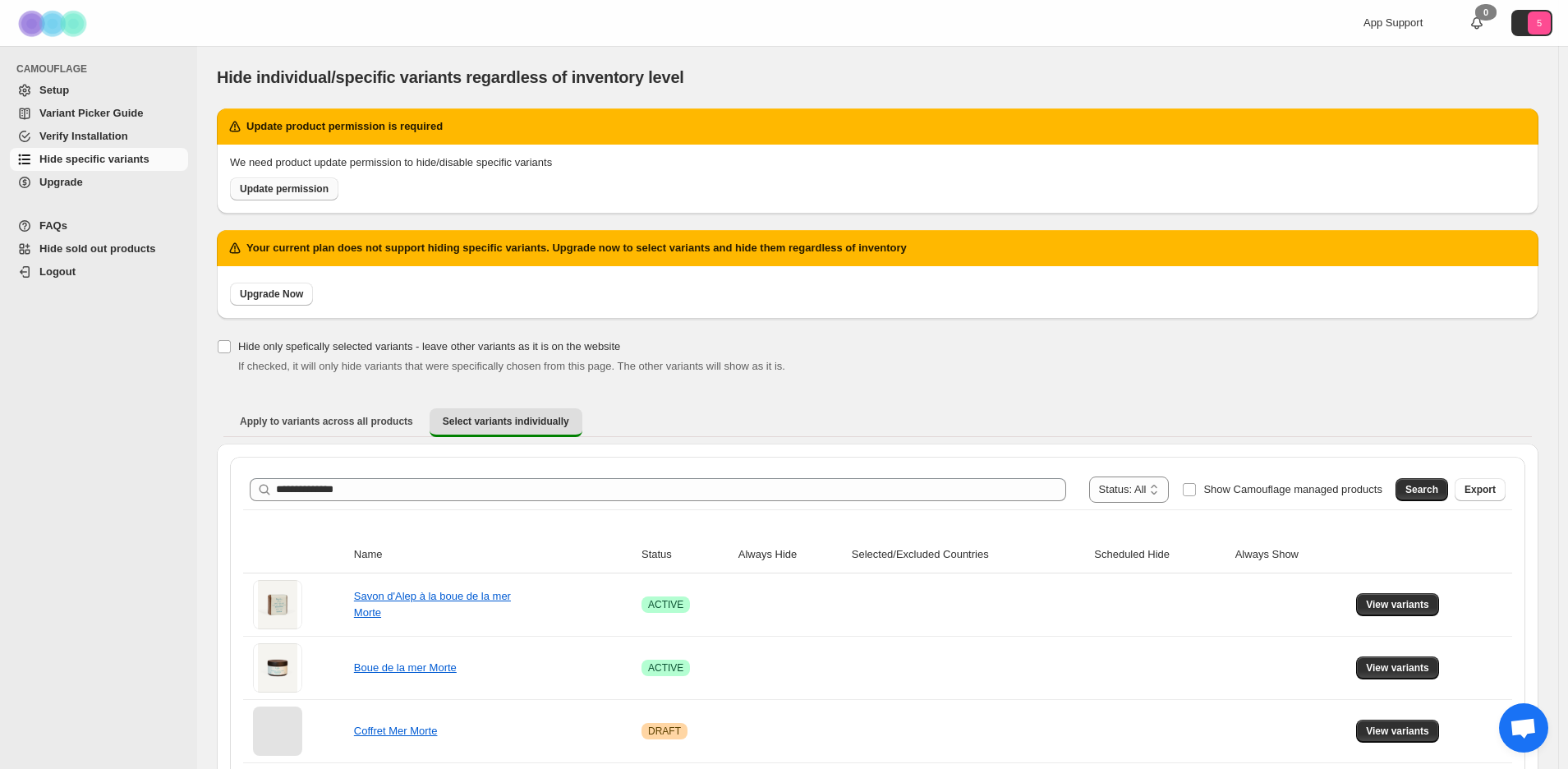
click at [291, 191] on span "Update permission" at bounding box center [283, 189] width 89 height 13
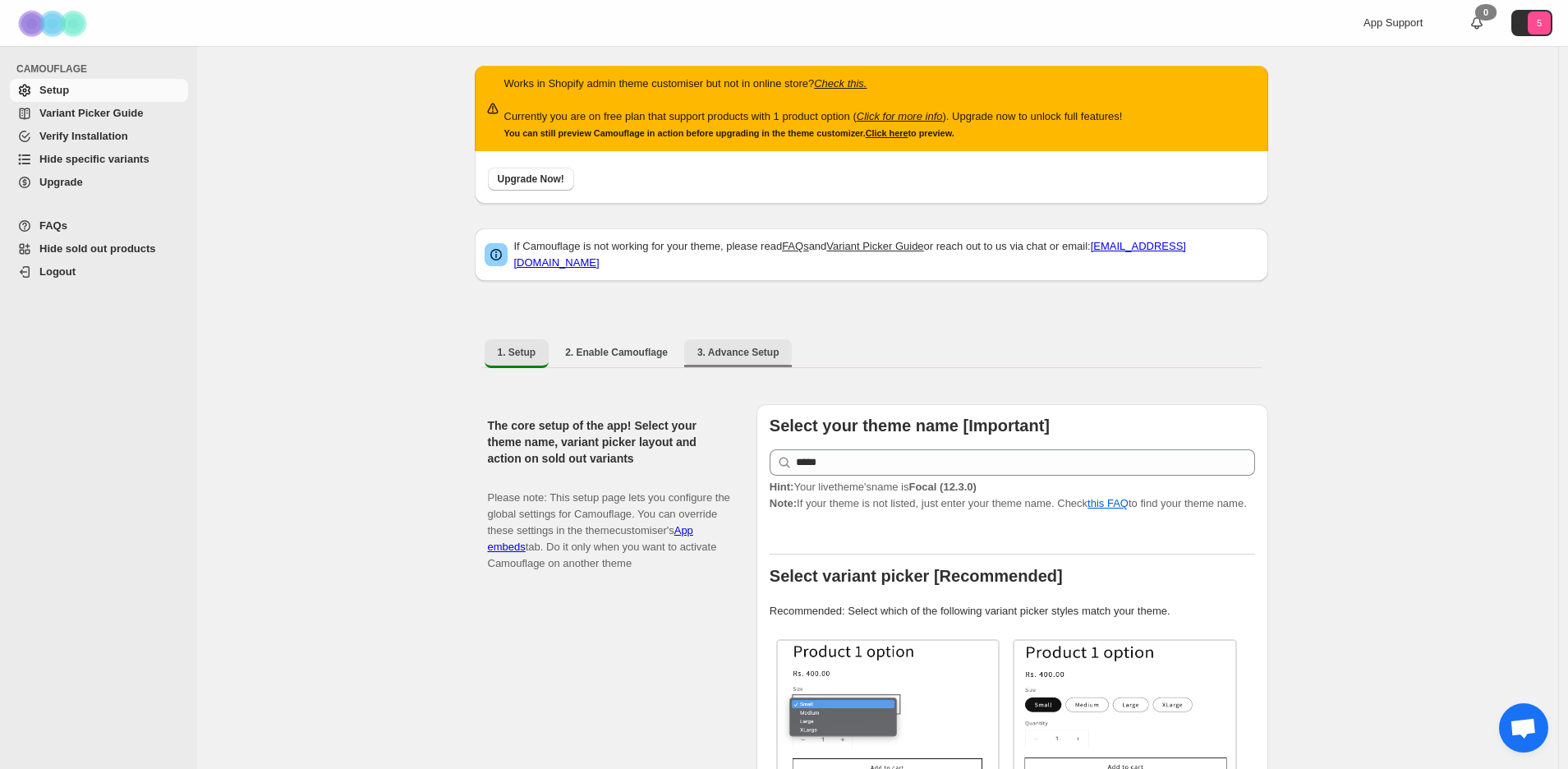
click at [763, 347] on span "3. Advance Setup" at bounding box center [738, 352] width 82 height 13
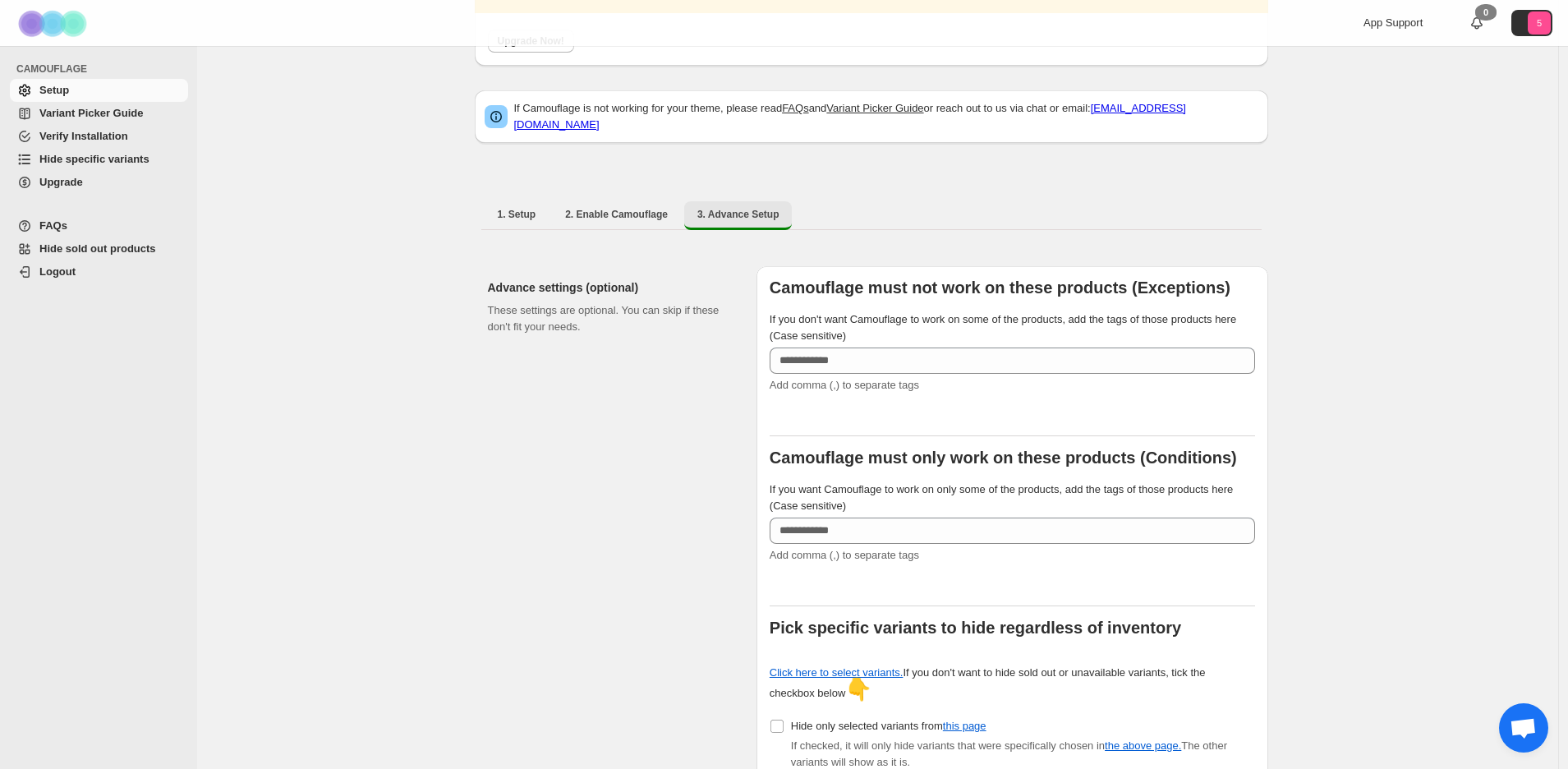
scroll to position [304, 0]
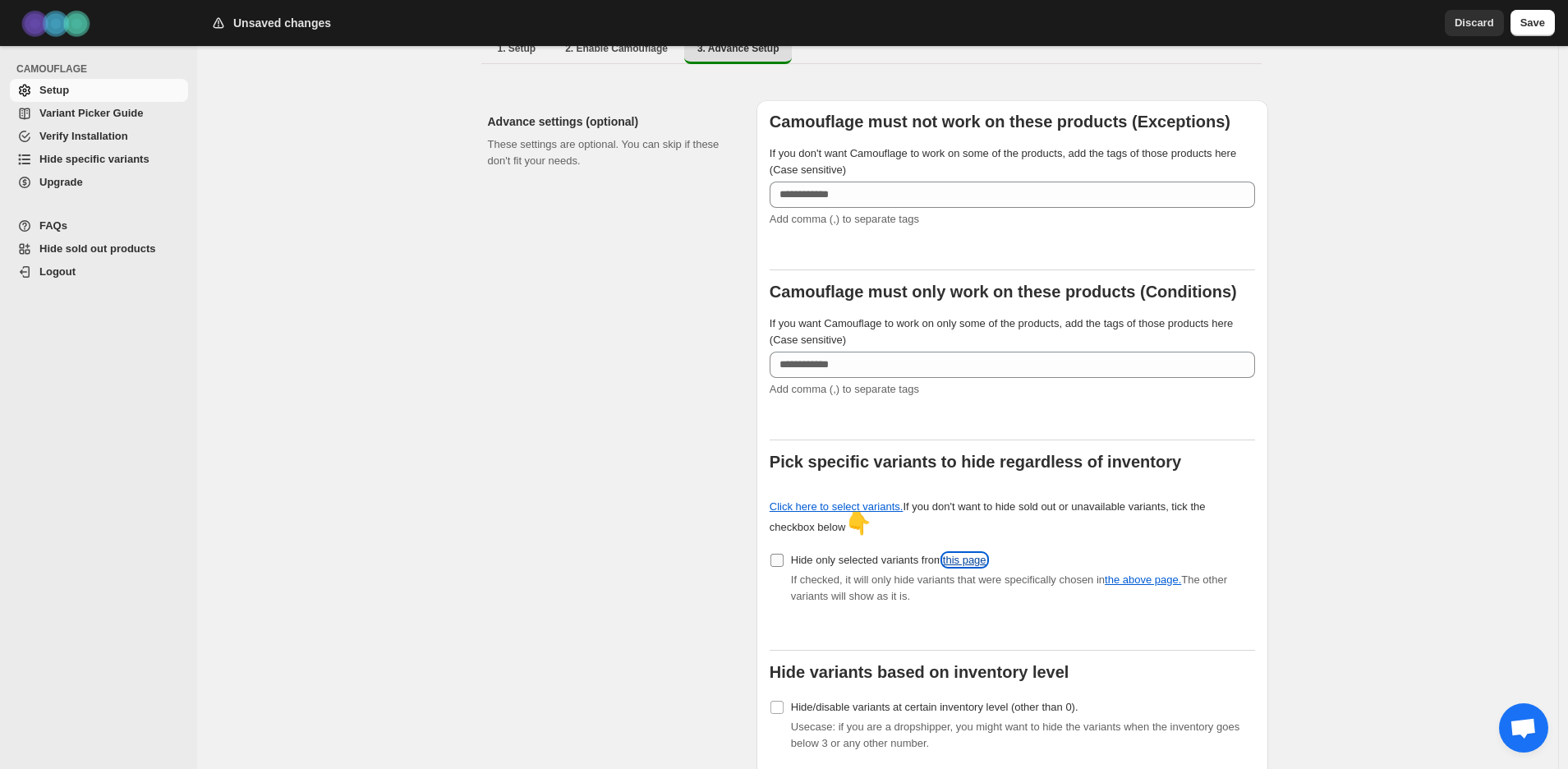
click at [981, 554] on link "this page" at bounding box center [964, 560] width 44 height 13
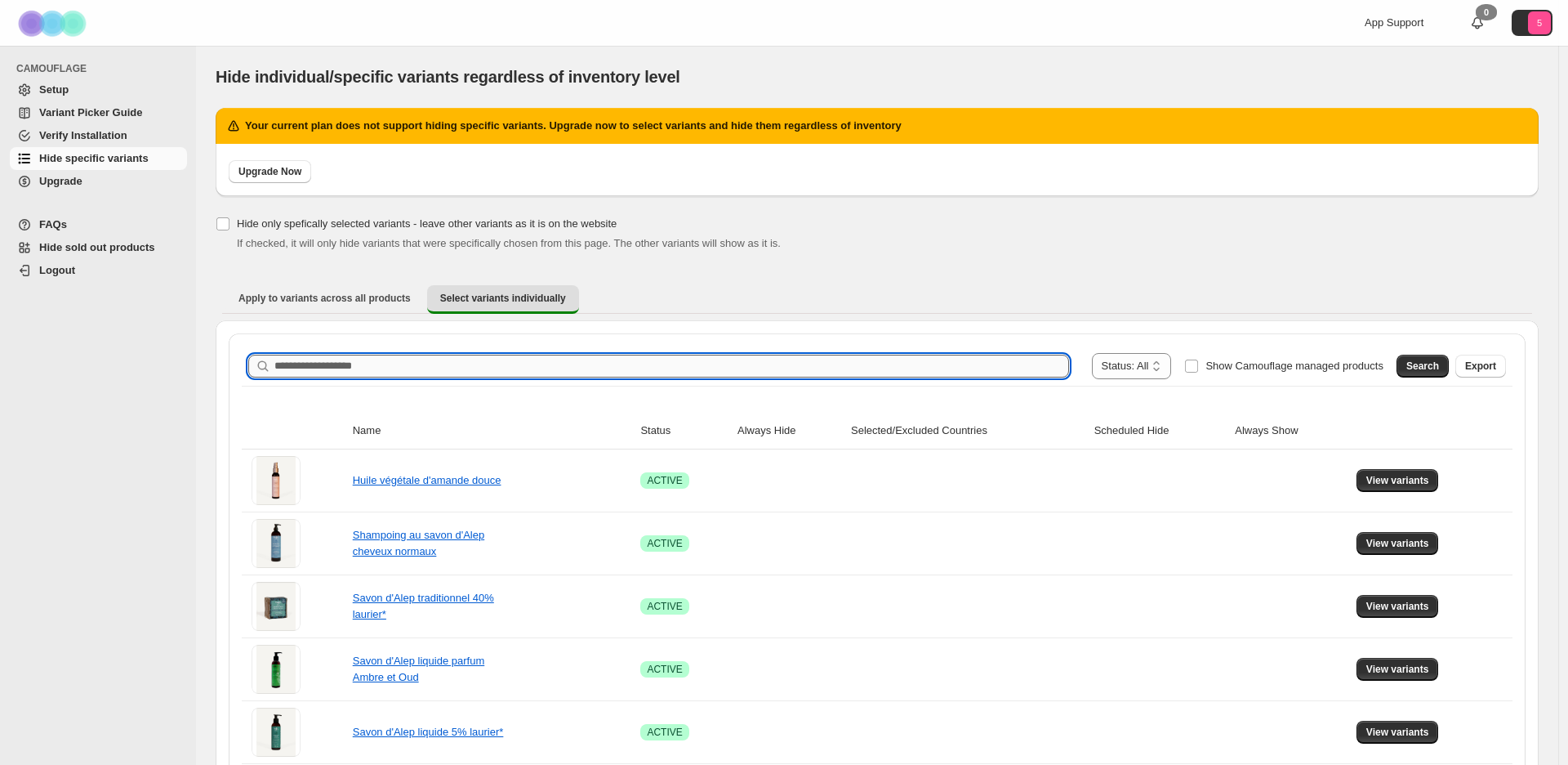
click at [503, 368] on input "Search product name" at bounding box center [672, 366] width 795 height 23
click at [279, 164] on link "Upgrade Now" at bounding box center [270, 171] width 82 height 23
